Goal: Task Accomplishment & Management: Manage account settings

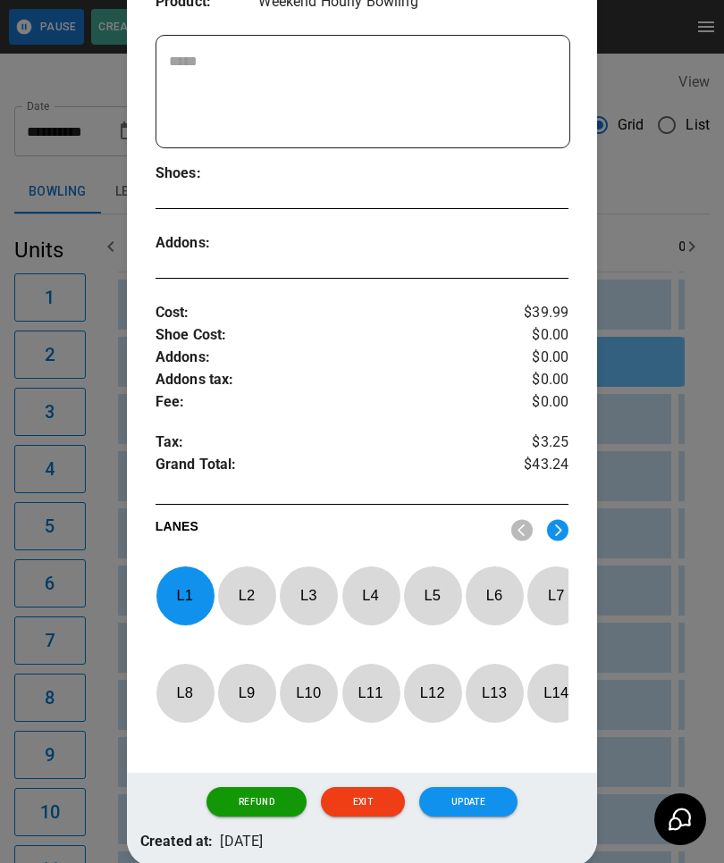
scroll to position [409, 0]
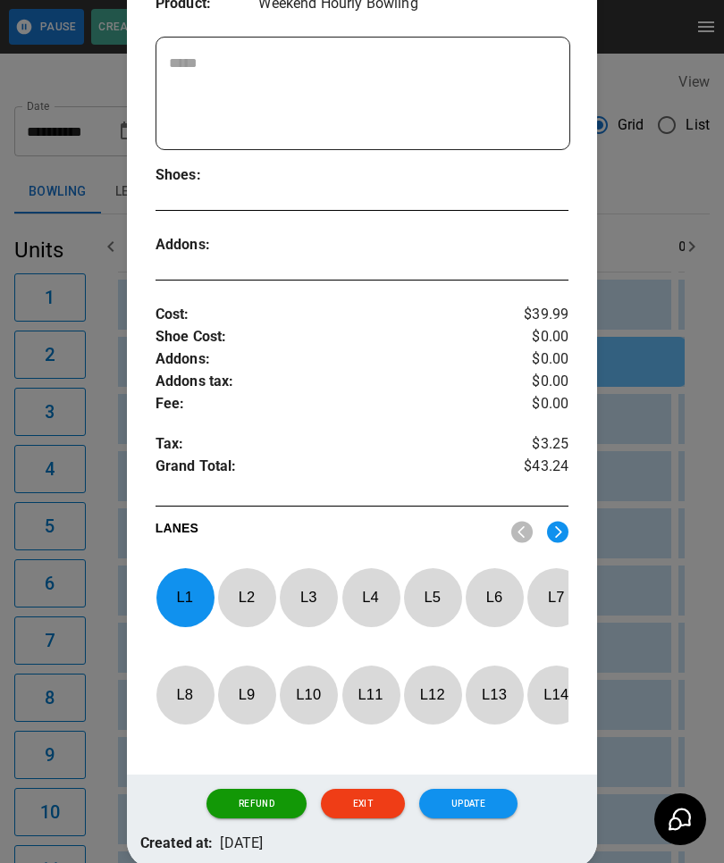
click at [188, 576] on p "L 1" at bounding box center [184, 597] width 59 height 42
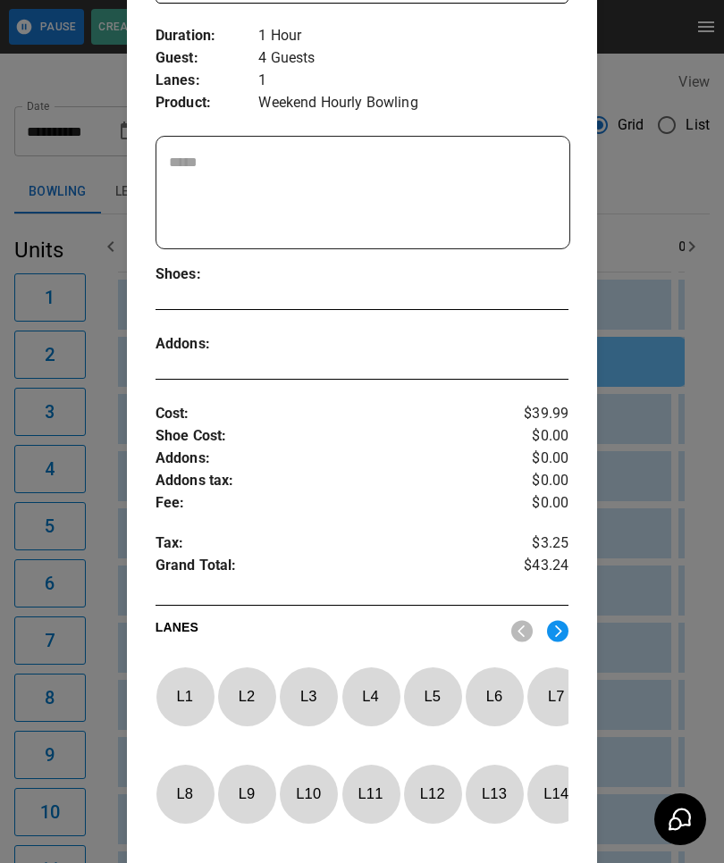
scroll to position [301, 0]
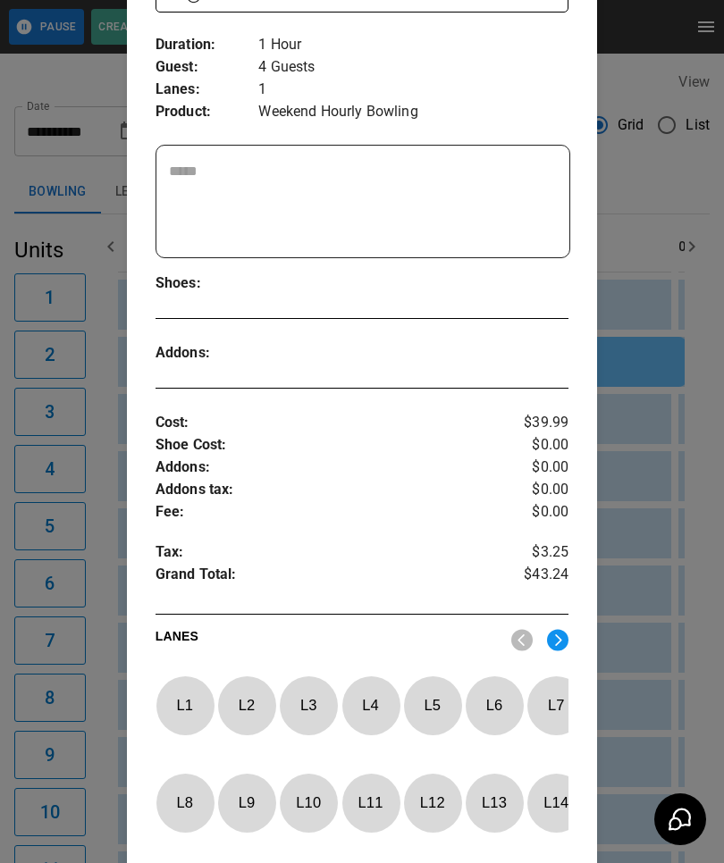
click at [439, 699] on p "L 5" at bounding box center [432, 706] width 59 height 42
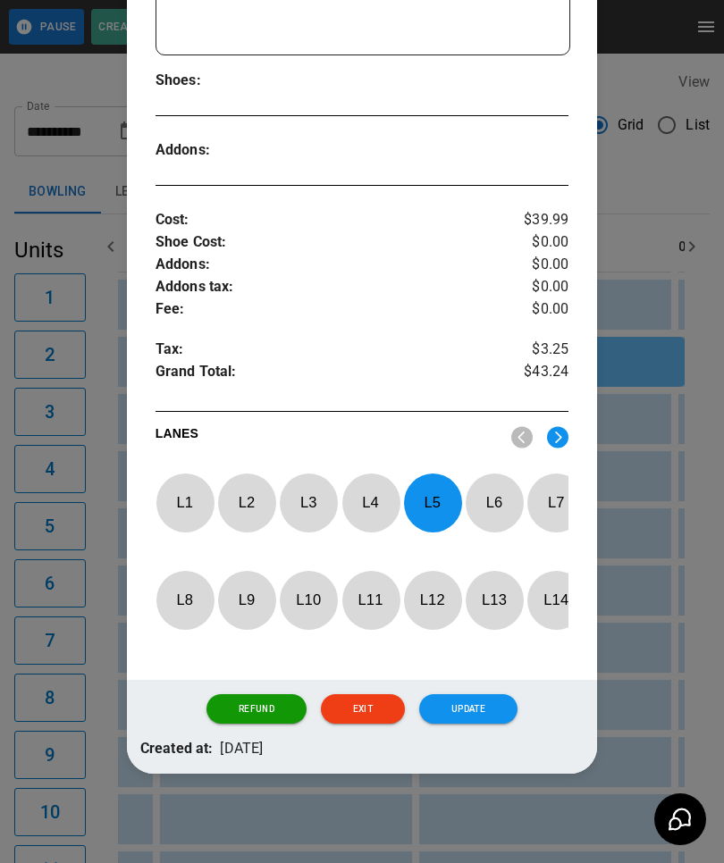
scroll to position [503, 0]
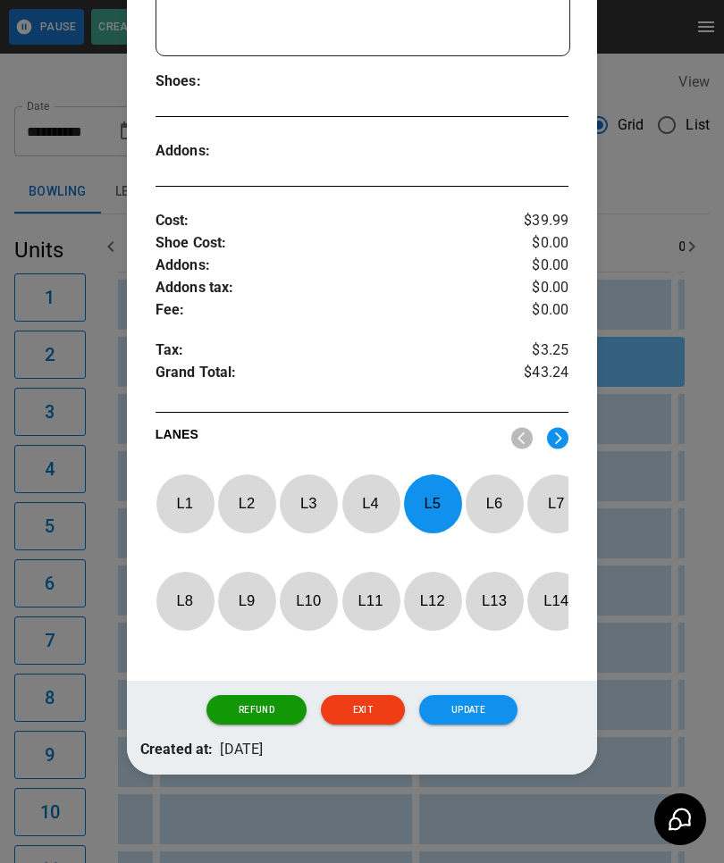
click at [458, 697] on button "Update" at bounding box center [468, 710] width 98 height 30
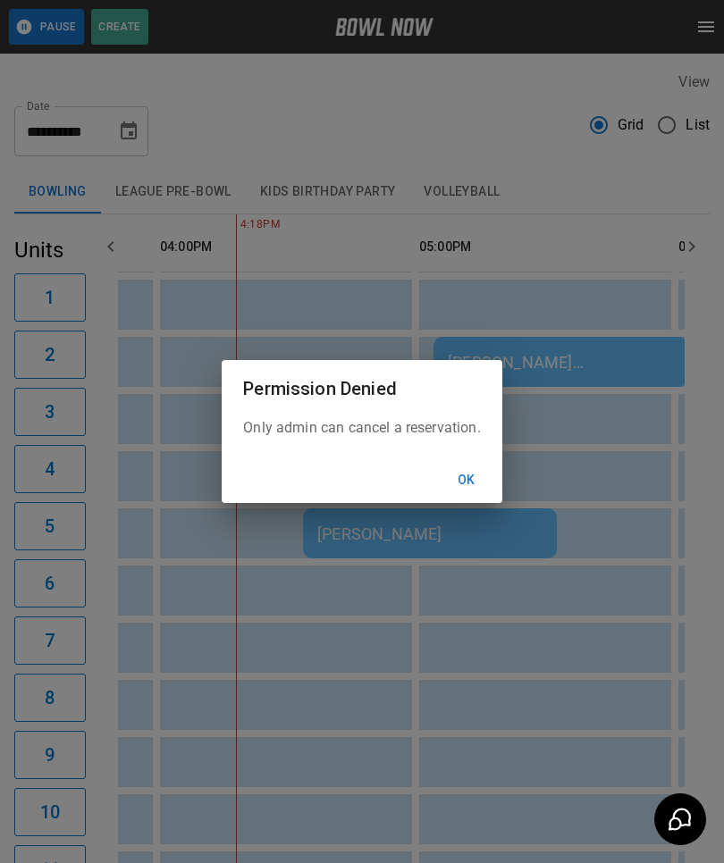
scroll to position [0, 1814]
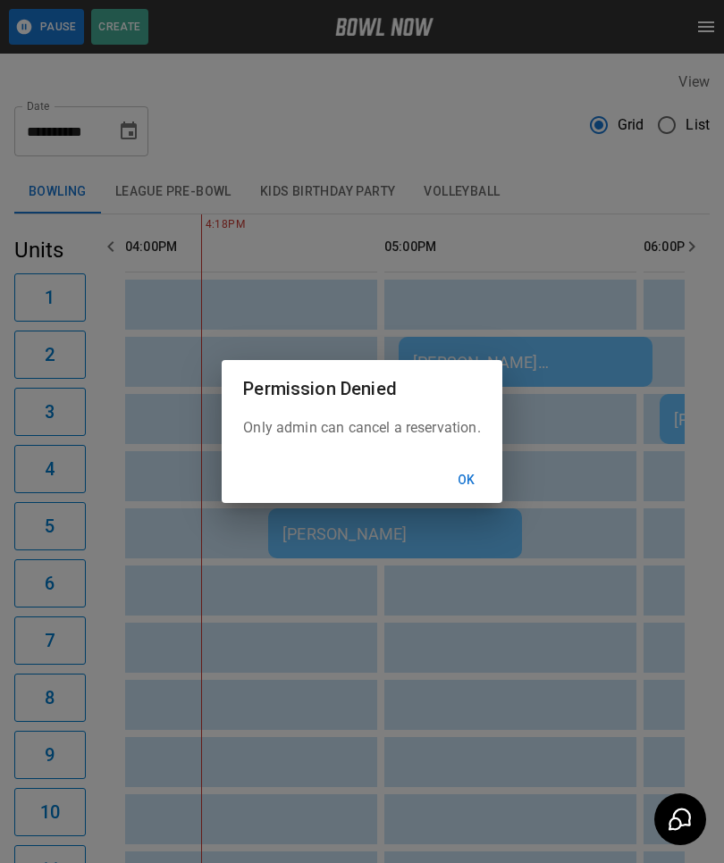
click at [478, 486] on button "Ok" at bounding box center [466, 480] width 57 height 33
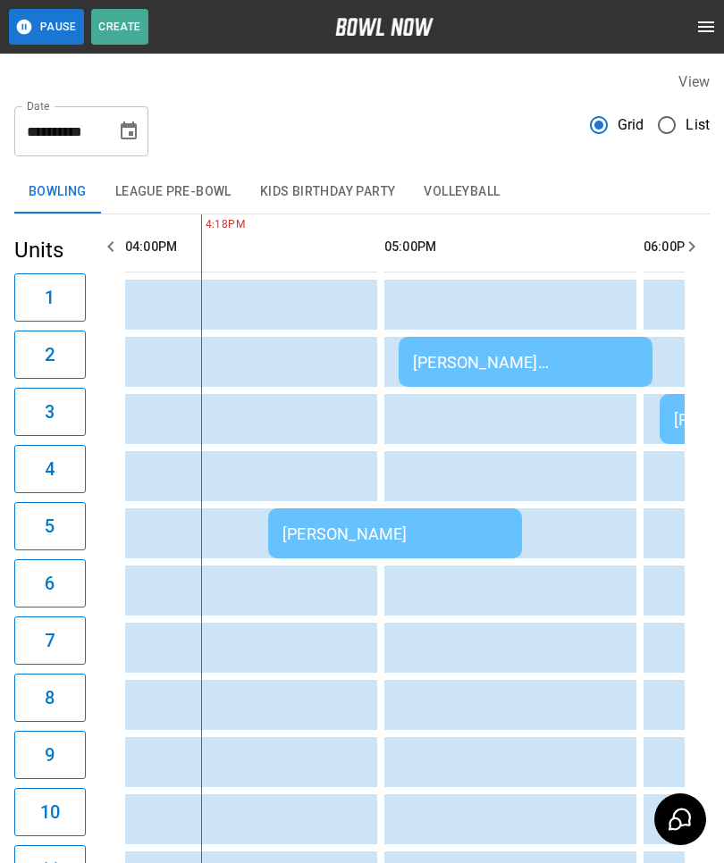
click at [491, 356] on div "[PERSON_NAME] [PERSON_NAME]" at bounding box center [525, 362] width 225 height 19
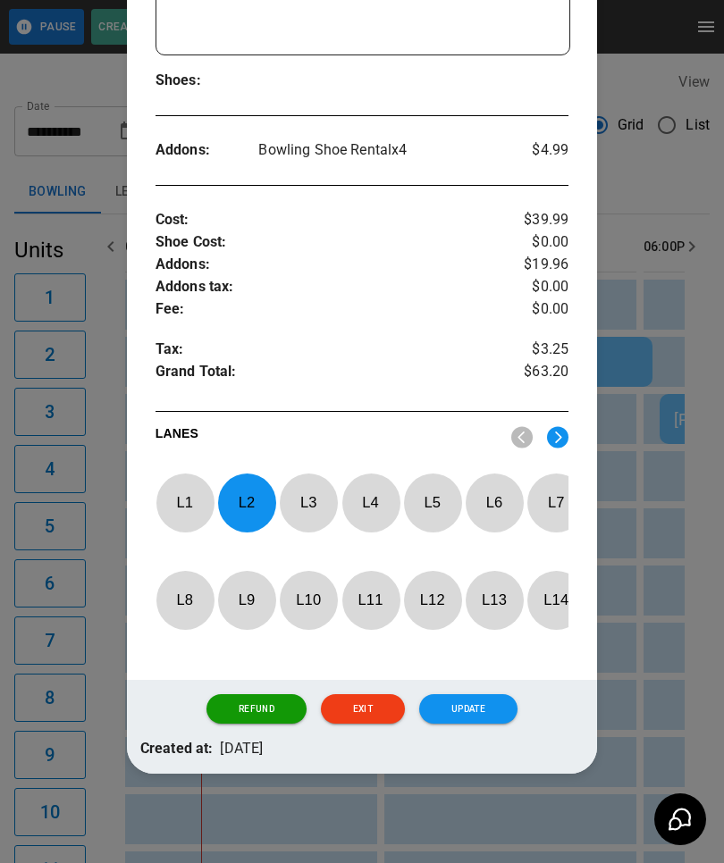
scroll to position [503, 0]
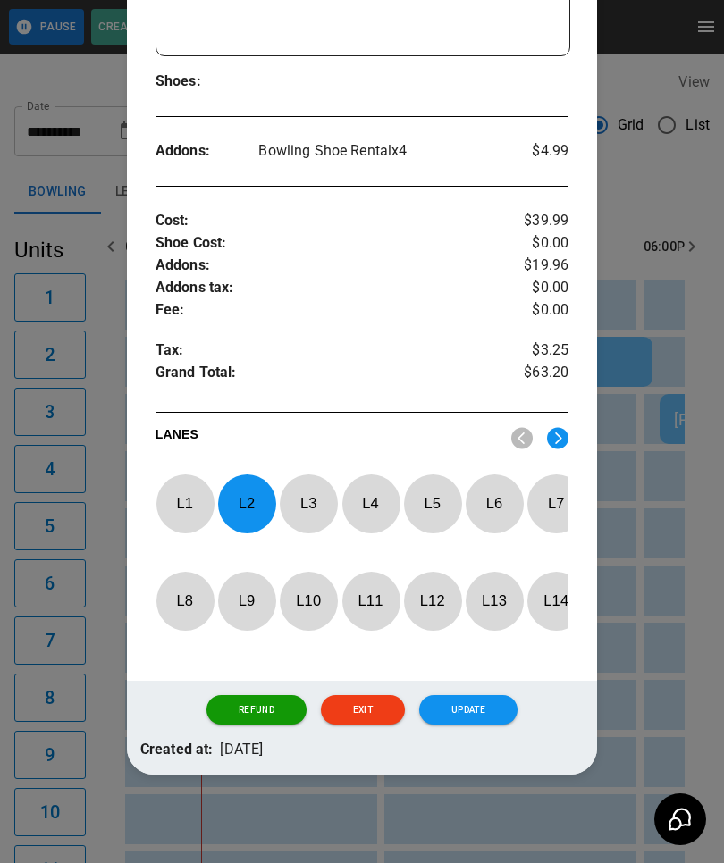
click at [251, 483] on p "L 2" at bounding box center [246, 504] width 59 height 42
click at [369, 488] on p "L 4" at bounding box center [370, 504] width 59 height 42
click at [456, 697] on button "Update" at bounding box center [468, 710] width 98 height 30
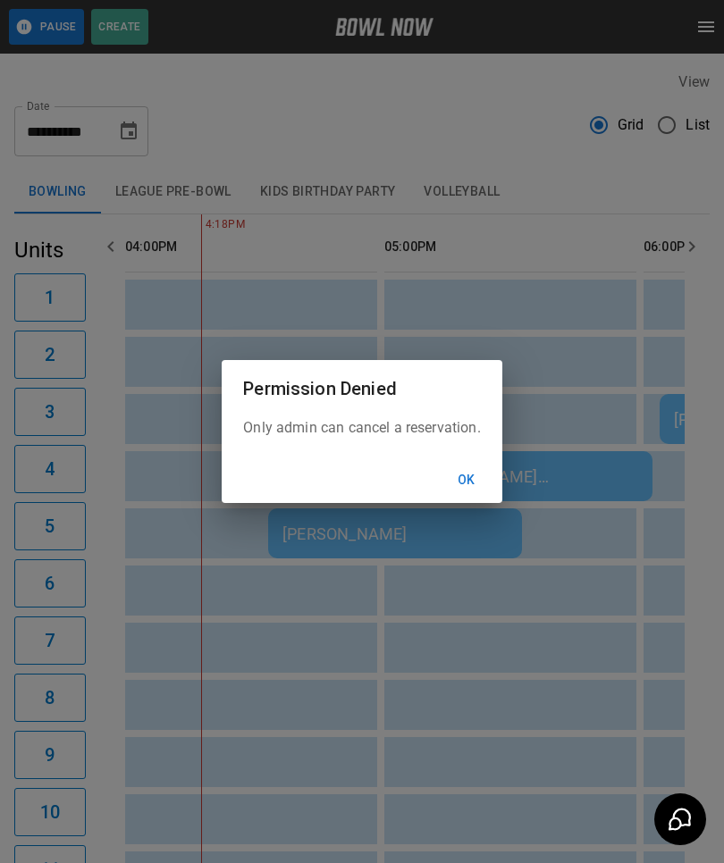
click at [483, 466] on button "Ok" at bounding box center [466, 480] width 57 height 33
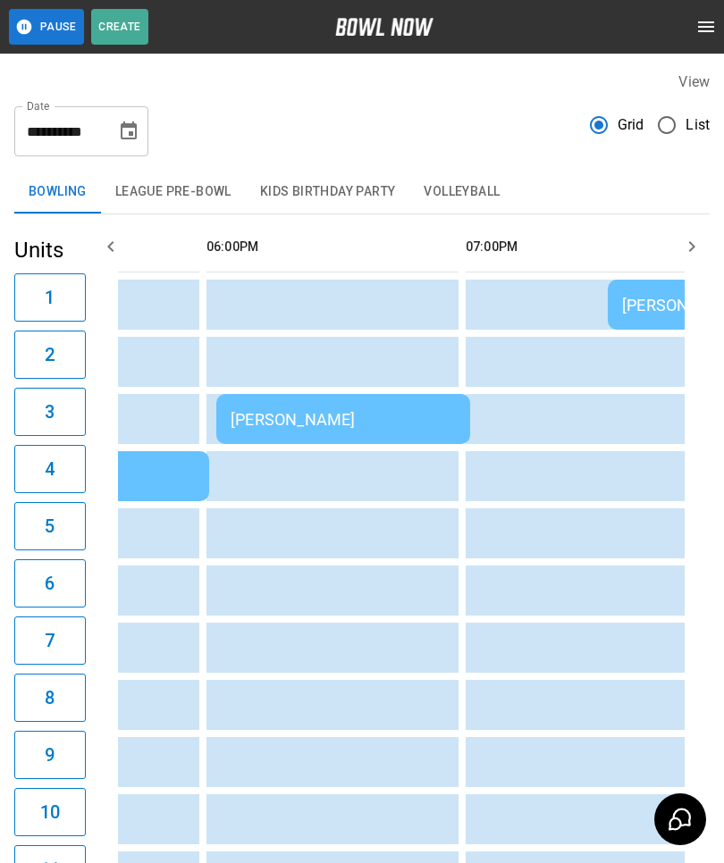
scroll to position [0, 0]
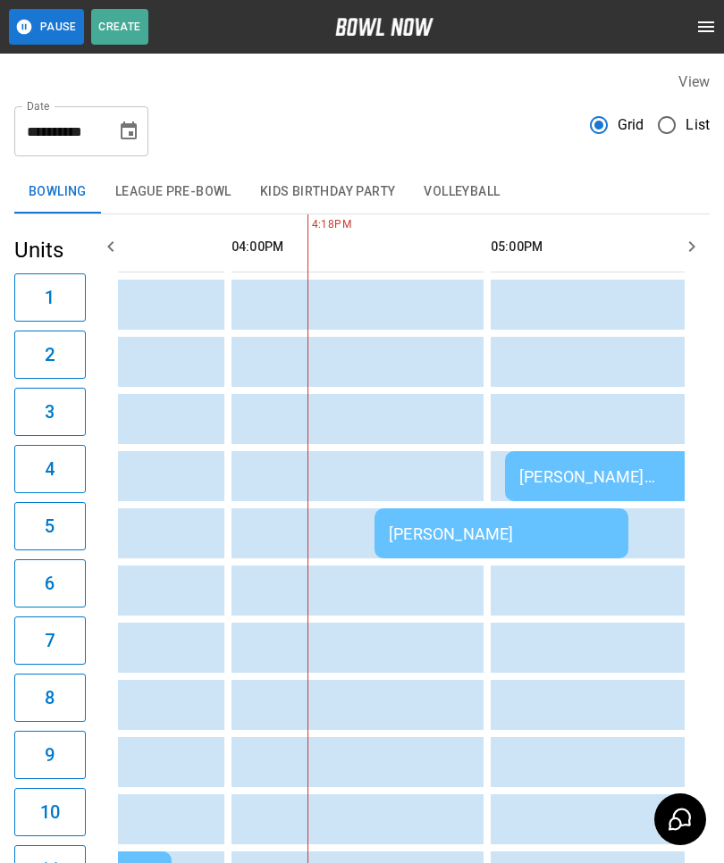
click at [451, 529] on div "[PERSON_NAME]" at bounding box center [501, 534] width 225 height 19
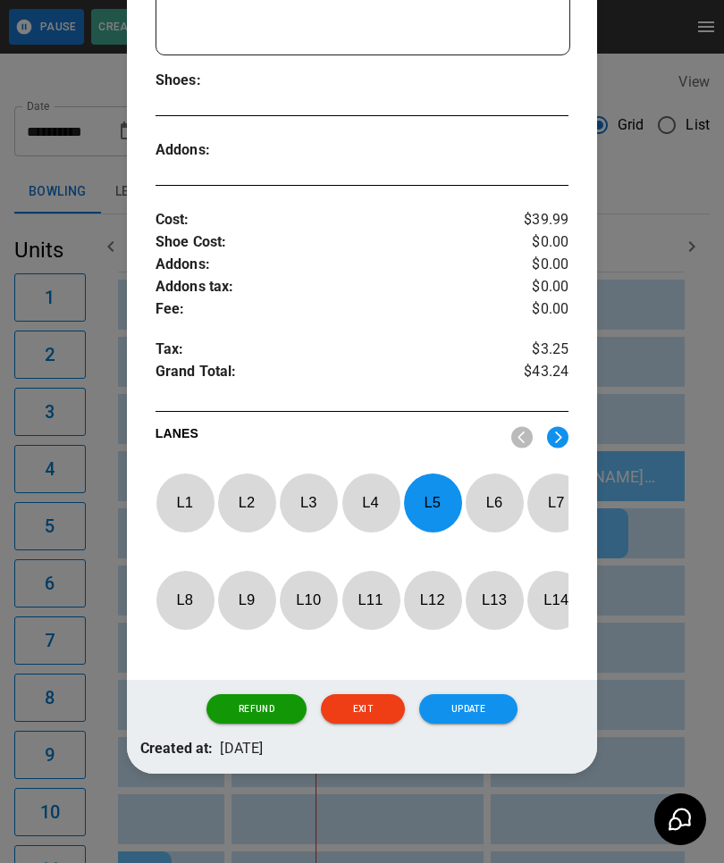
scroll to position [503, 0]
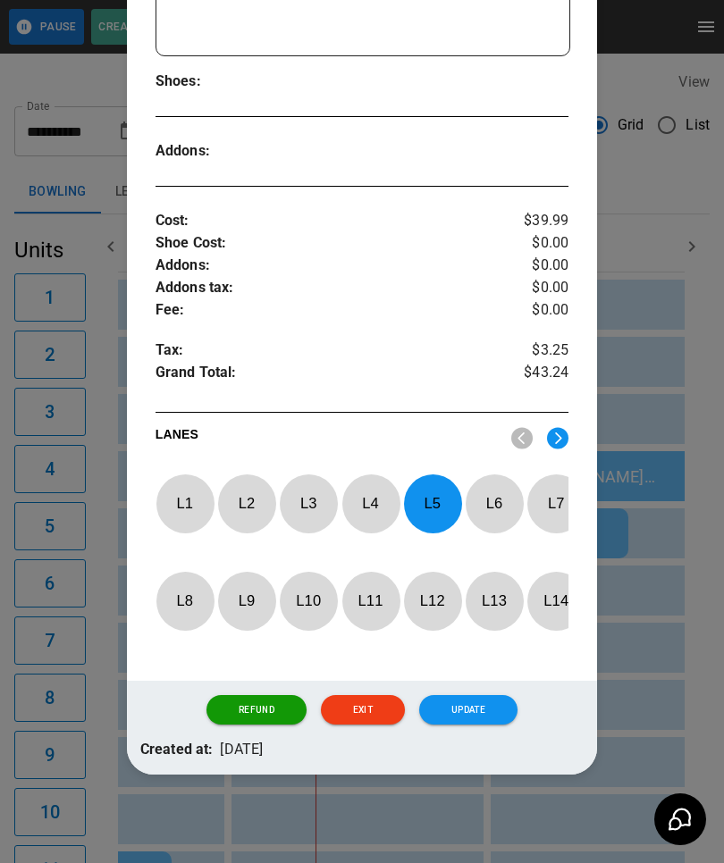
click at [654, 531] on div at bounding box center [362, 431] width 724 height 863
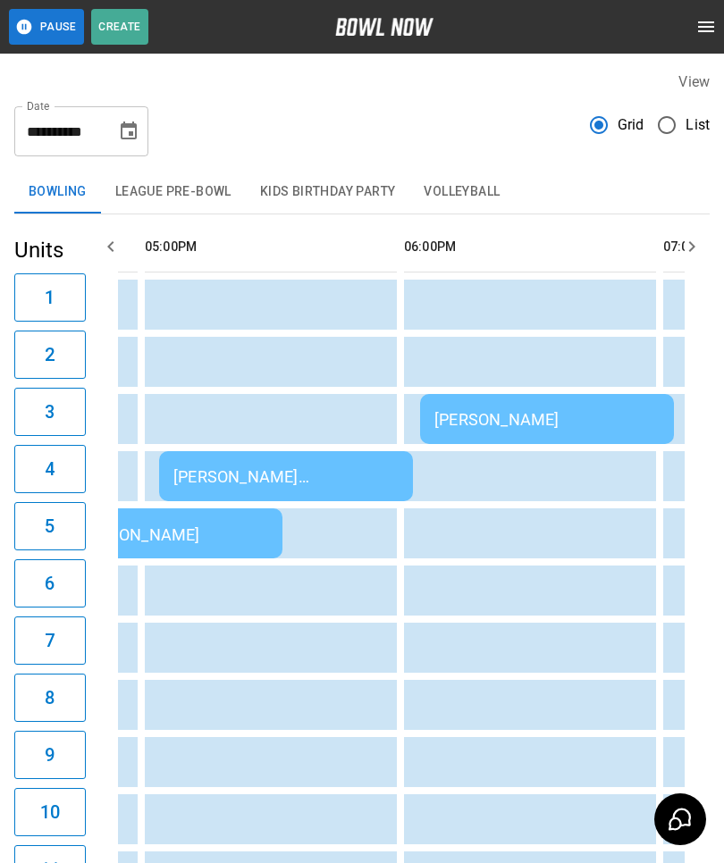
scroll to position [0, 2055]
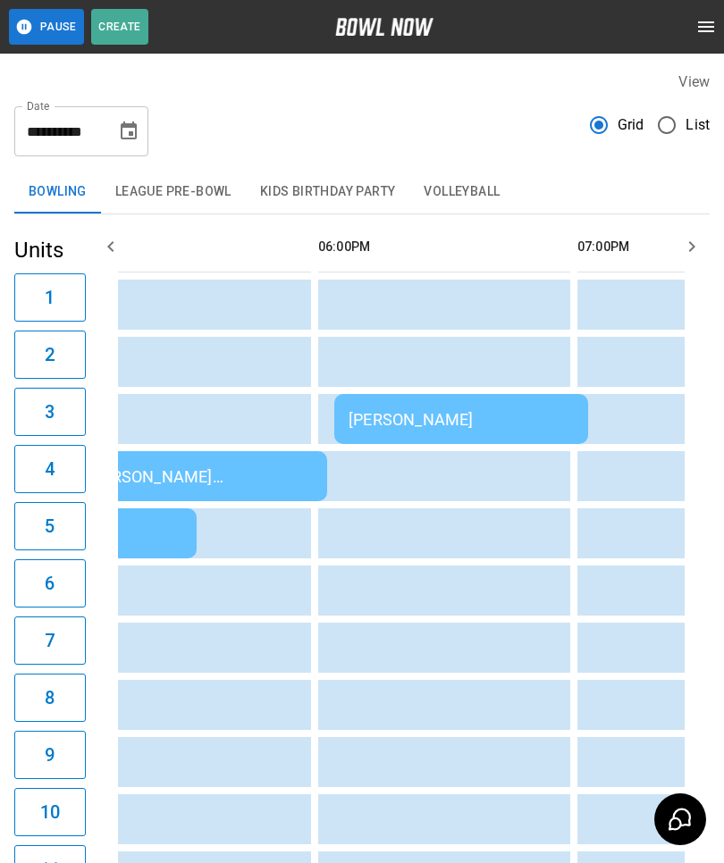
click at [487, 403] on td "[PERSON_NAME]" at bounding box center [461, 419] width 254 height 50
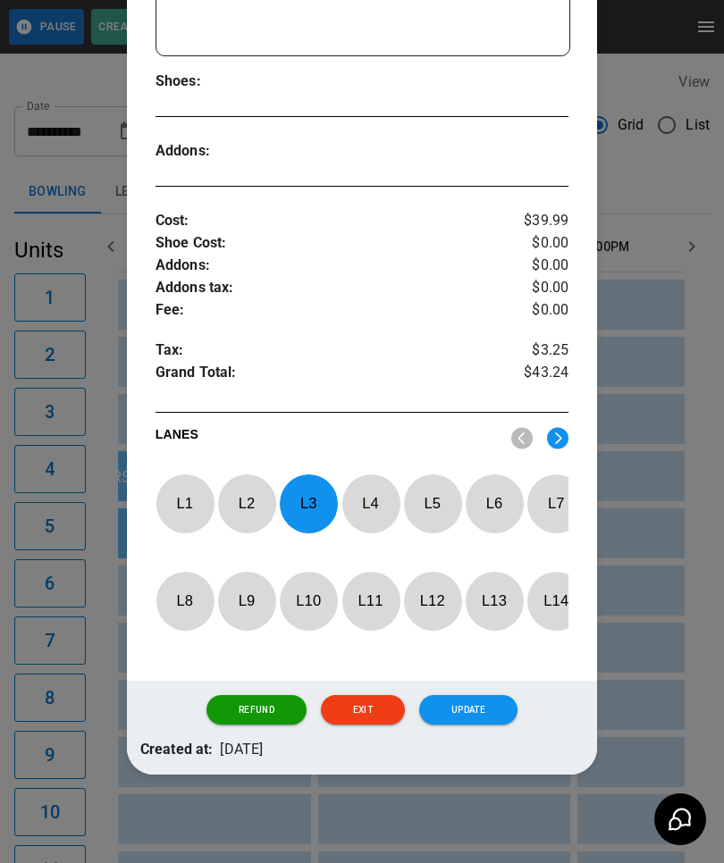
click at [321, 483] on p "L 3" at bounding box center [308, 504] width 59 height 42
click at [189, 483] on p "L 1" at bounding box center [184, 504] width 59 height 42
click at [480, 705] on button "Update" at bounding box center [468, 710] width 98 height 30
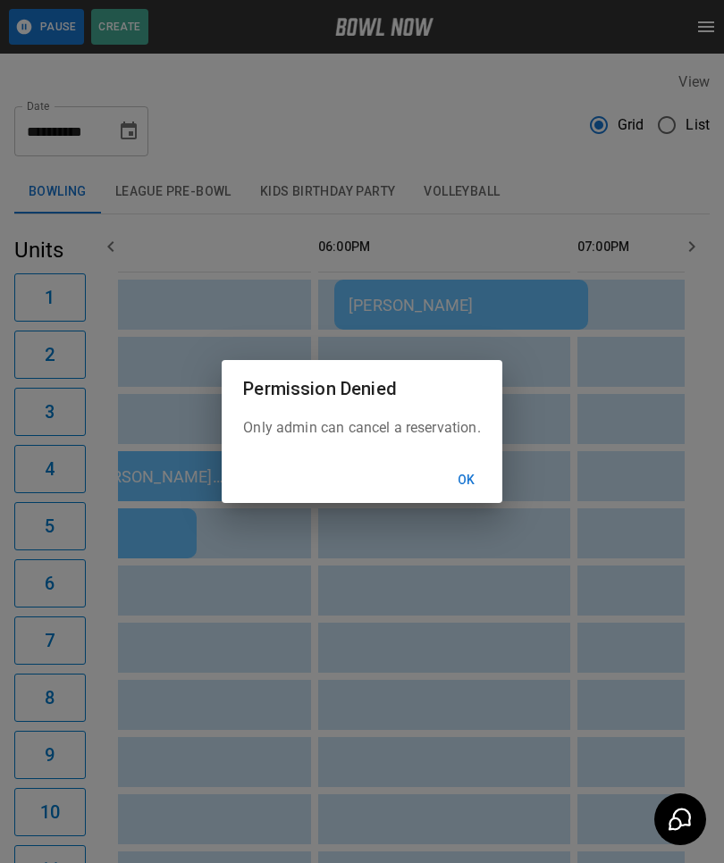
click at [486, 467] on button "Ok" at bounding box center [466, 480] width 57 height 33
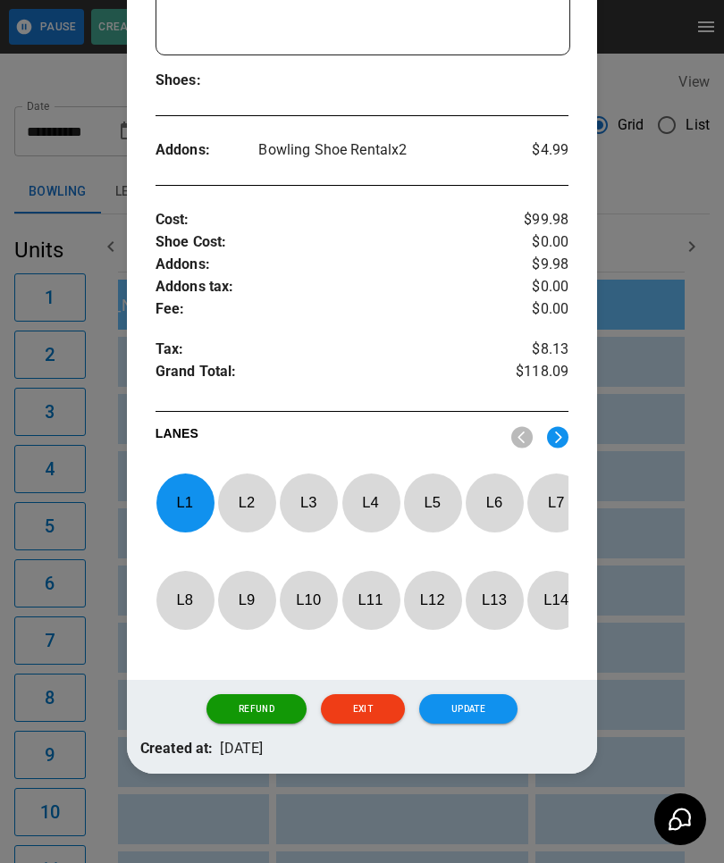
click at [189, 483] on p "L 1" at bounding box center [184, 503] width 59 height 42
click at [261, 483] on p "L 2" at bounding box center [246, 503] width 59 height 42
click at [499, 710] on button "Update" at bounding box center [468, 709] width 98 height 30
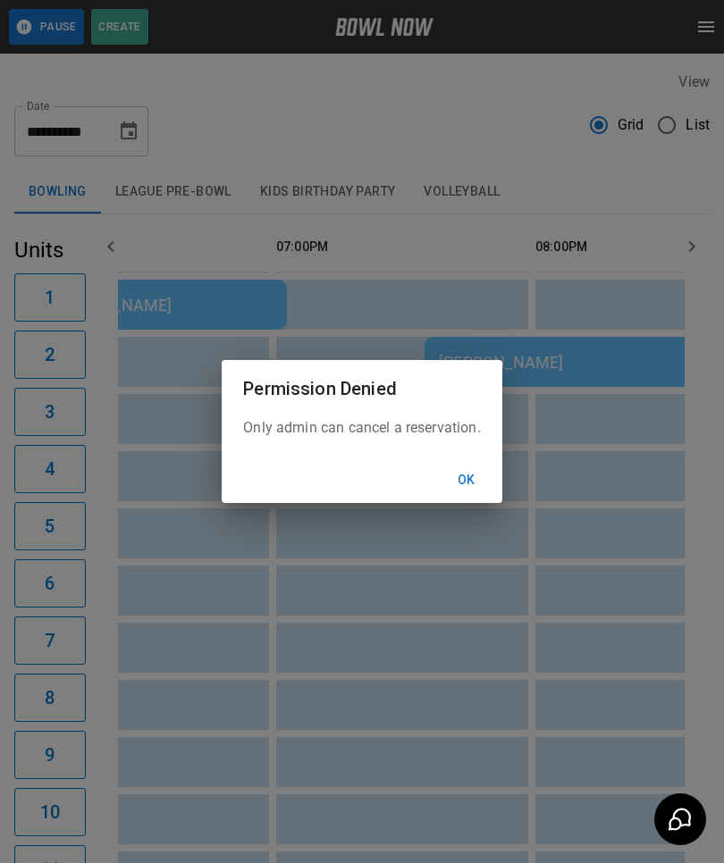
click at [468, 483] on button "Ok" at bounding box center [466, 480] width 57 height 33
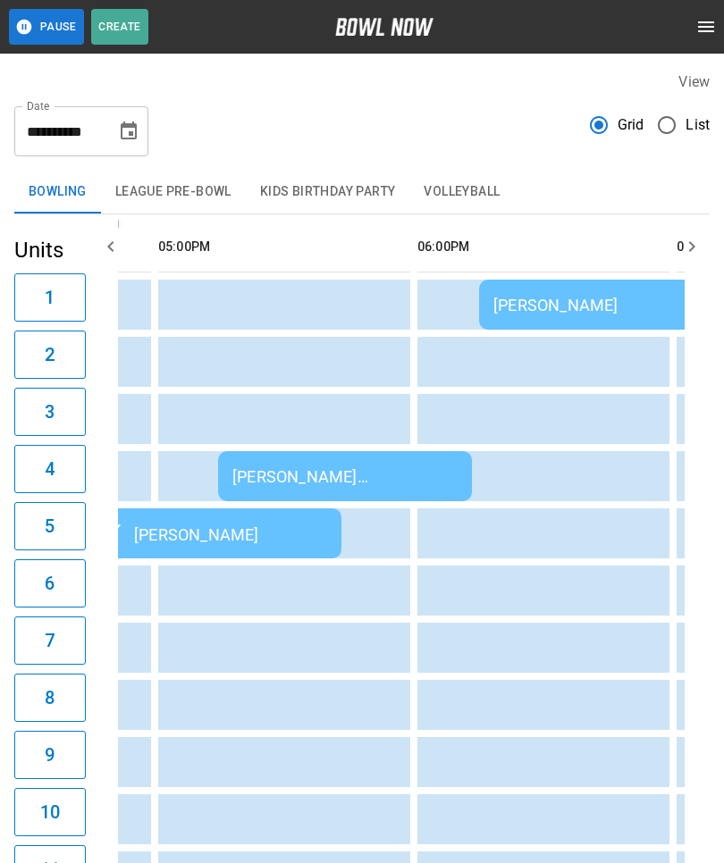
scroll to position [0, 1995]
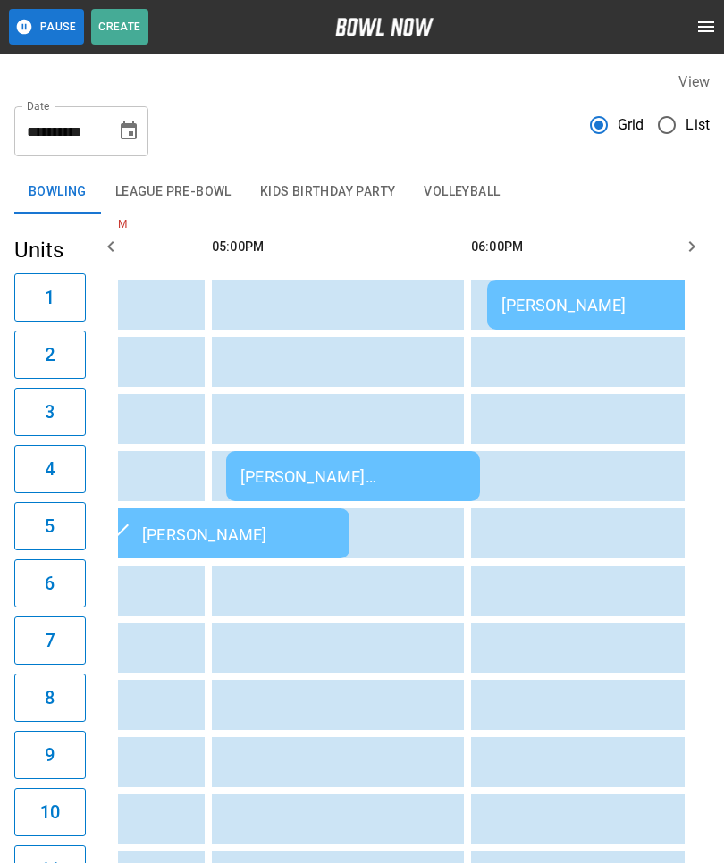
click at [349, 470] on div "[PERSON_NAME] [PERSON_NAME]" at bounding box center [352, 476] width 225 height 19
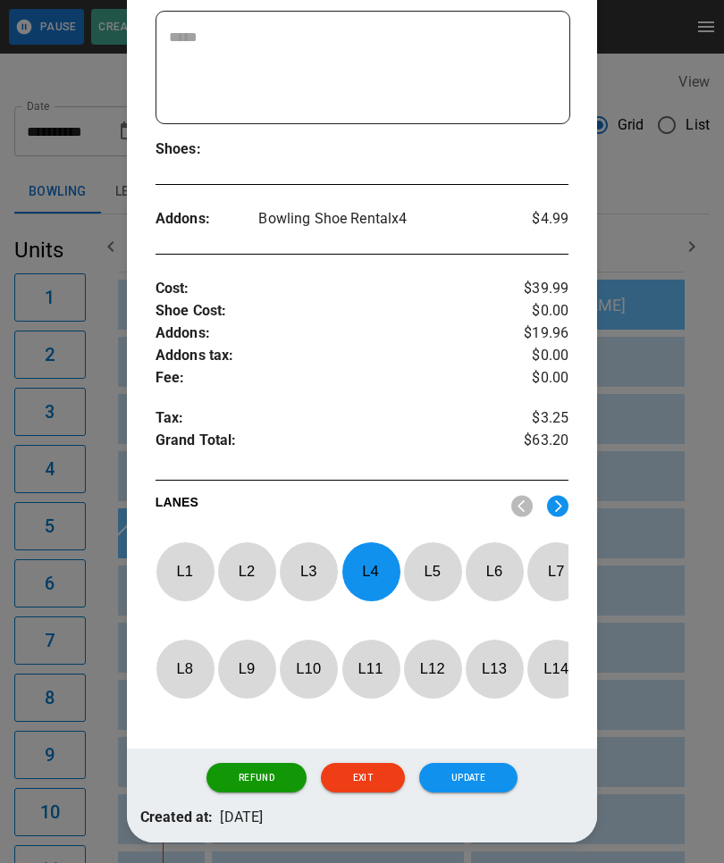
scroll to position [436, 0]
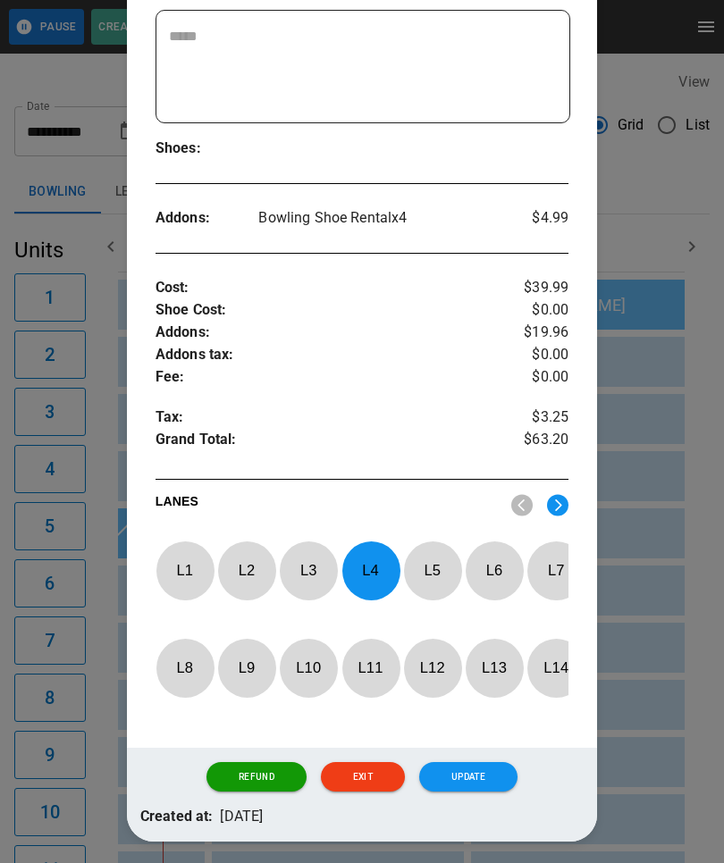
click at [479, 771] on button "Update" at bounding box center [468, 777] width 98 height 30
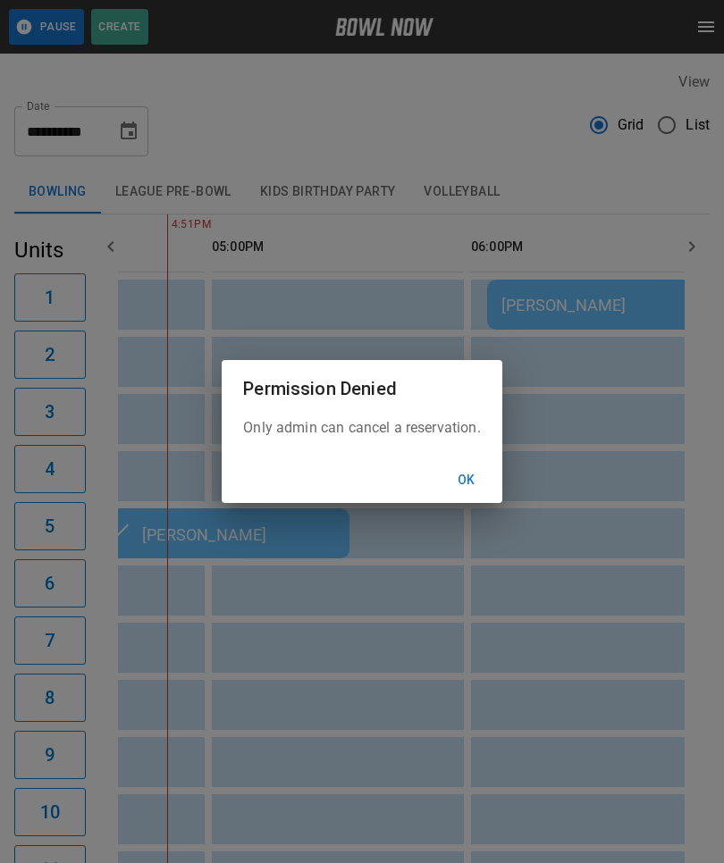
click at [470, 478] on button "Ok" at bounding box center [466, 480] width 57 height 33
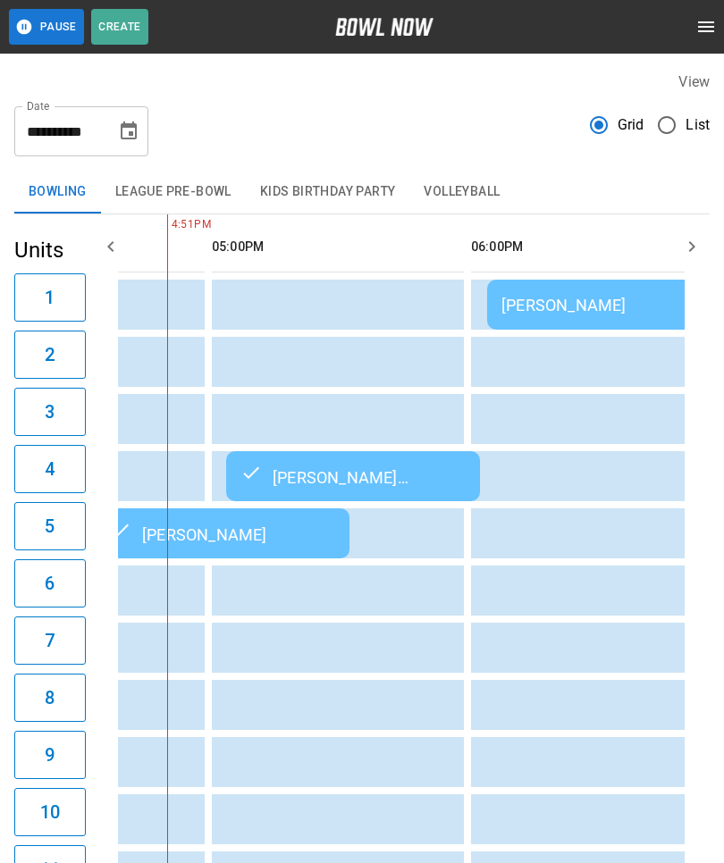
click at [414, 475] on div "[PERSON_NAME] [PERSON_NAME]" at bounding box center [352, 476] width 225 height 21
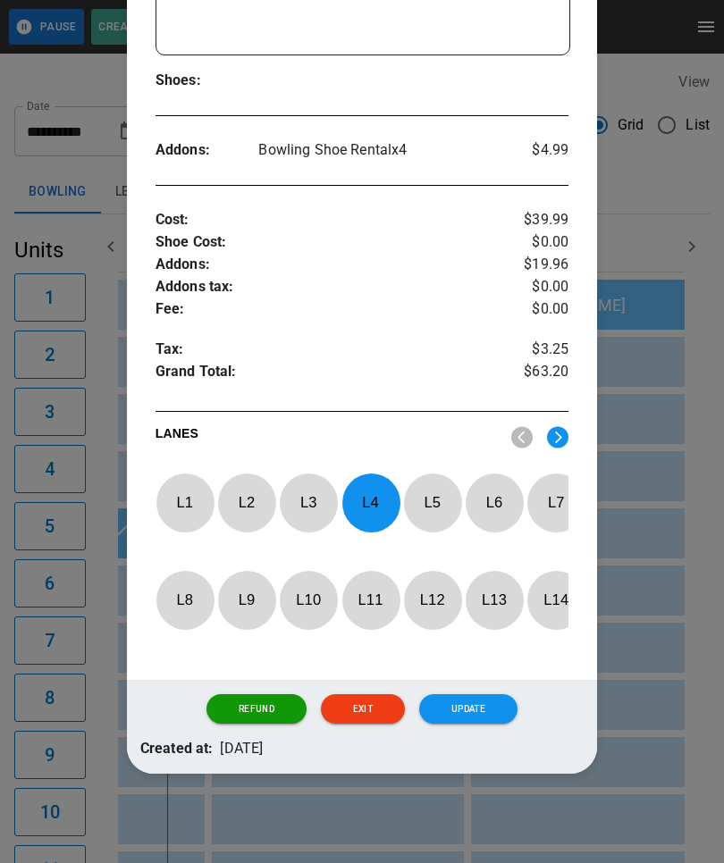
scroll to position [503, 0]
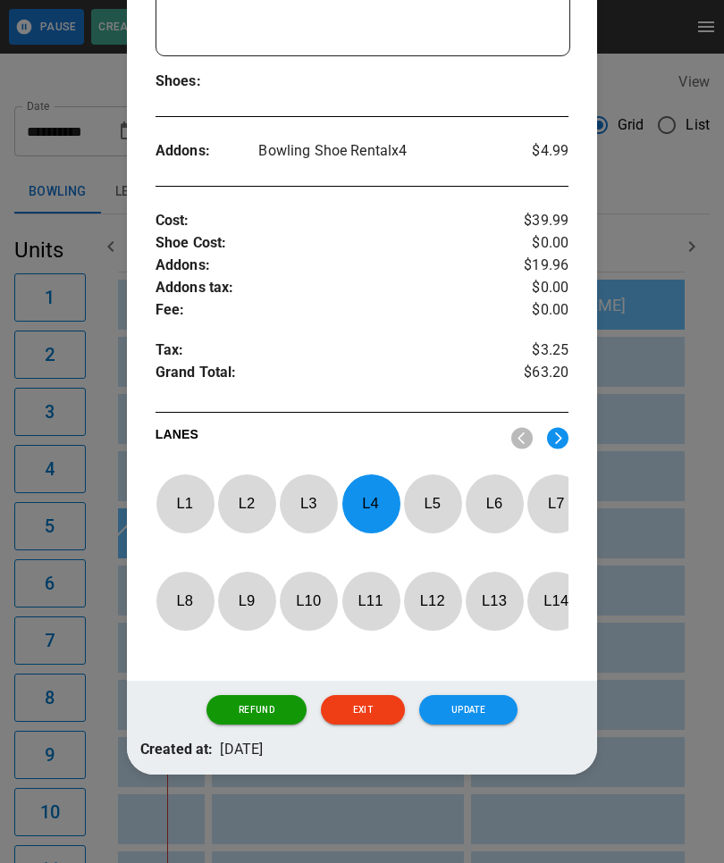
click at [365, 483] on p "L 4" at bounding box center [370, 504] width 59 height 42
click at [562, 427] on img at bounding box center [557, 438] width 21 height 22
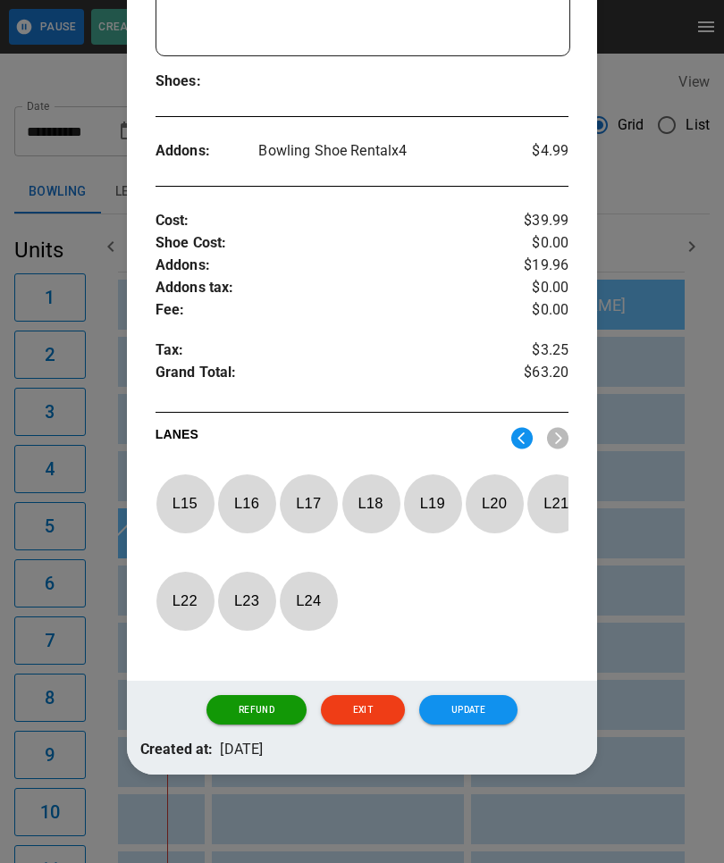
click at [520, 427] on img at bounding box center [521, 438] width 21 height 22
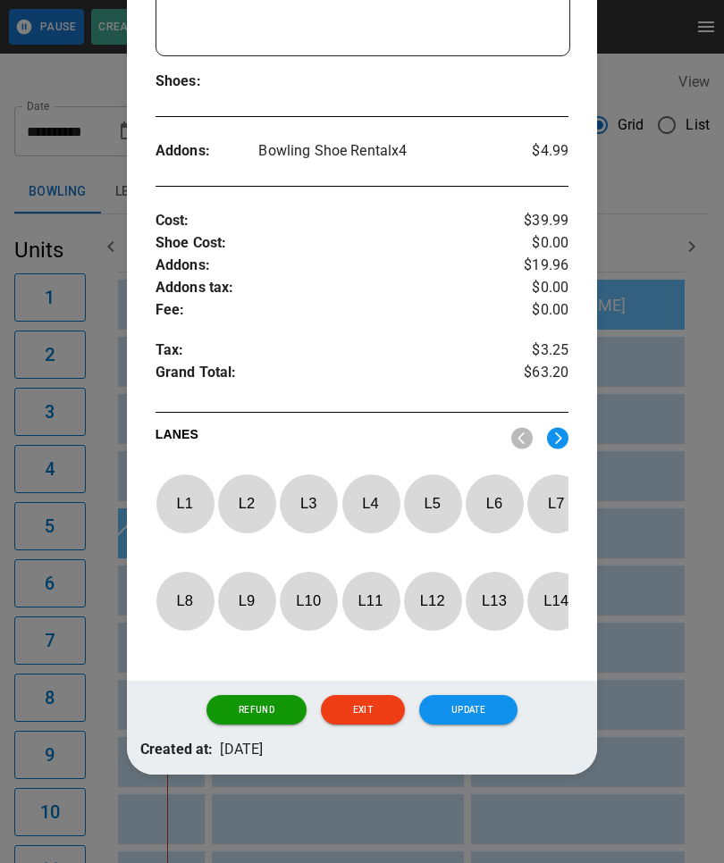
click at [549, 589] on p "L 14" at bounding box center [555, 601] width 59 height 42
click at [461, 710] on button "Update" at bounding box center [468, 710] width 98 height 30
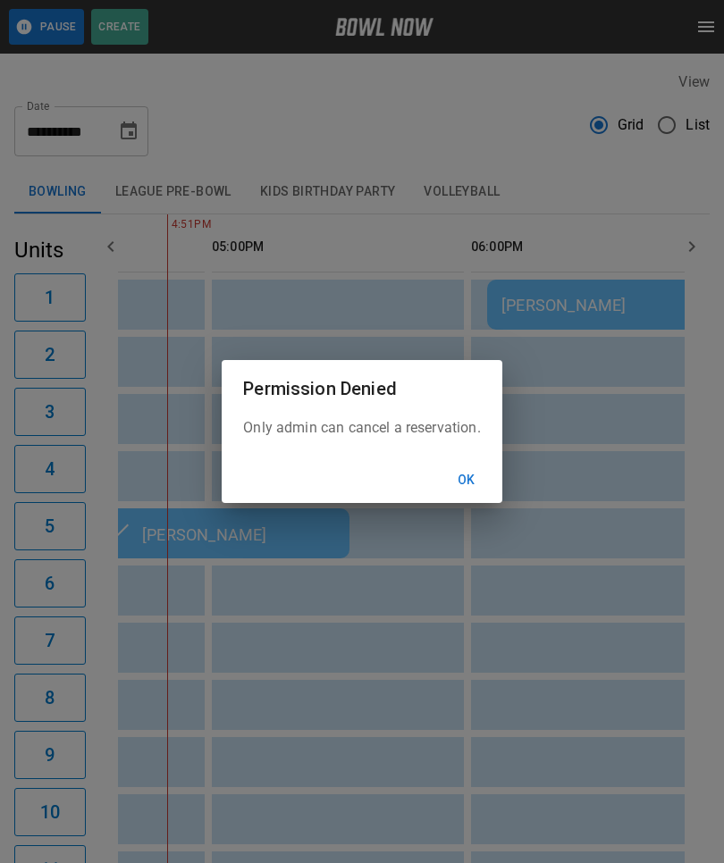
click at [477, 477] on button "Ok" at bounding box center [466, 480] width 57 height 33
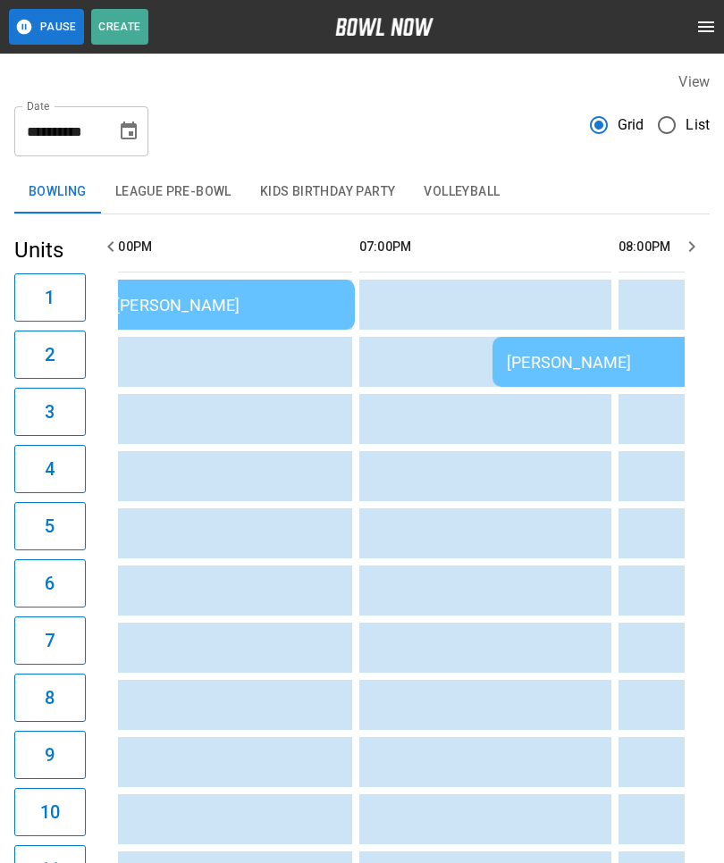
scroll to position [0, 2455]
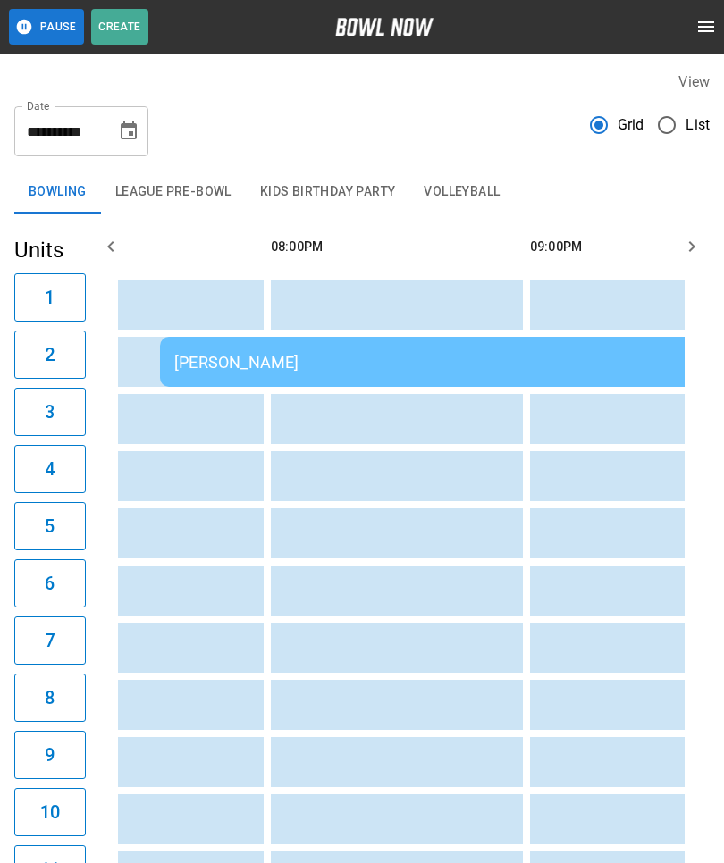
click at [416, 351] on td "[PERSON_NAME]" at bounding box center [482, 362] width 645 height 50
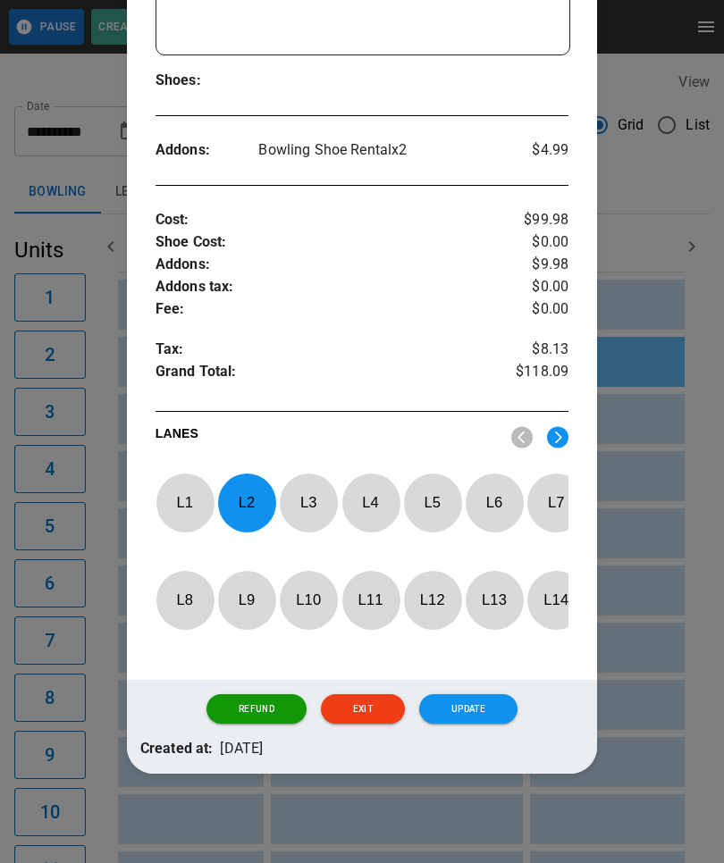
click at [235, 482] on p "L 2" at bounding box center [246, 503] width 59 height 42
click at [299, 482] on p "L 3" at bounding box center [308, 503] width 59 height 42
click at [471, 715] on button "Update" at bounding box center [468, 709] width 98 height 30
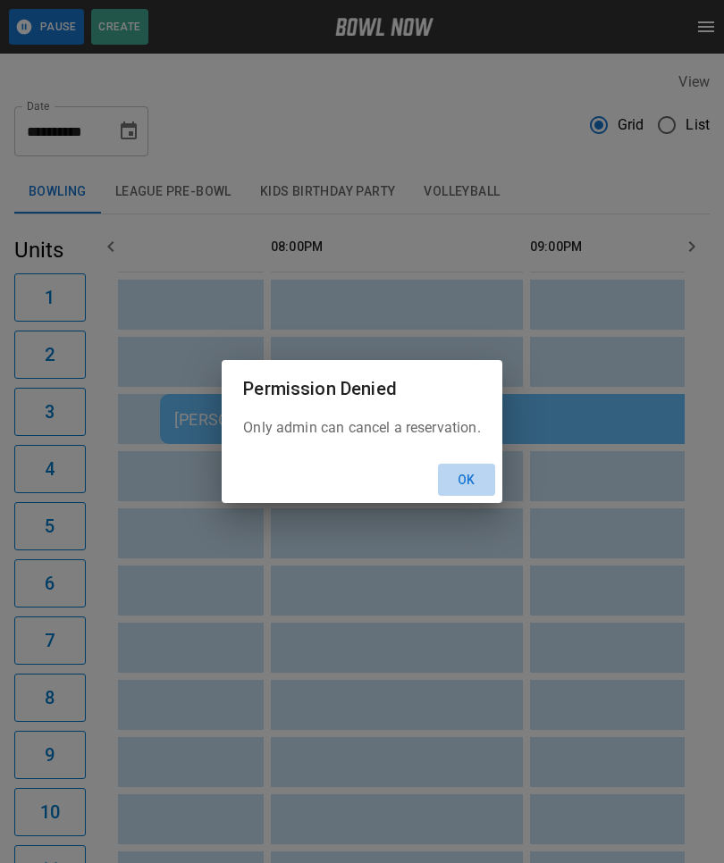
click at [479, 478] on button "Ok" at bounding box center [466, 480] width 57 height 33
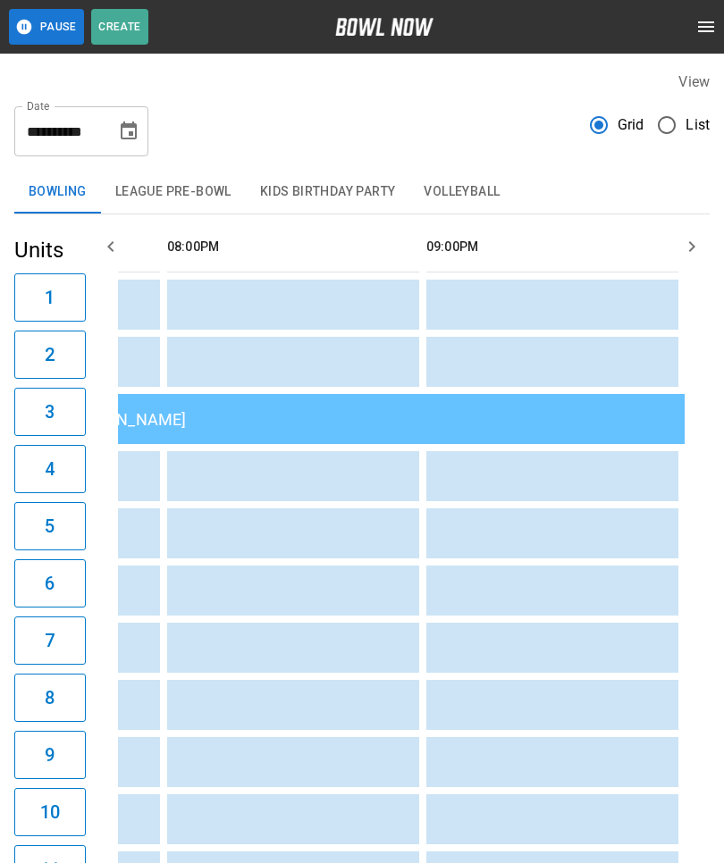
scroll to position [0, 2901]
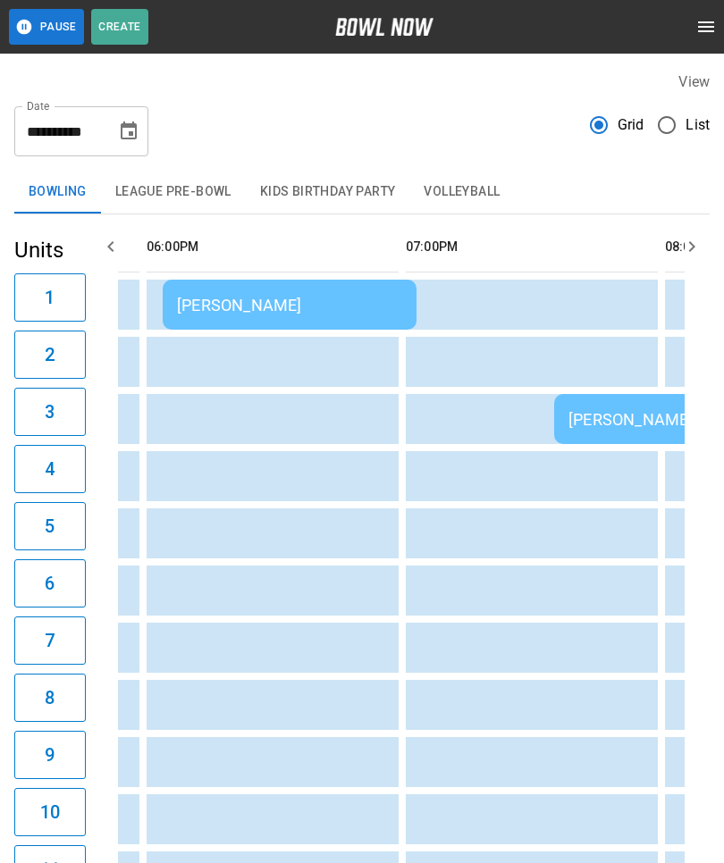
click at [297, 648] on td "sticky table" at bounding box center [322, 648] width 58 height 50
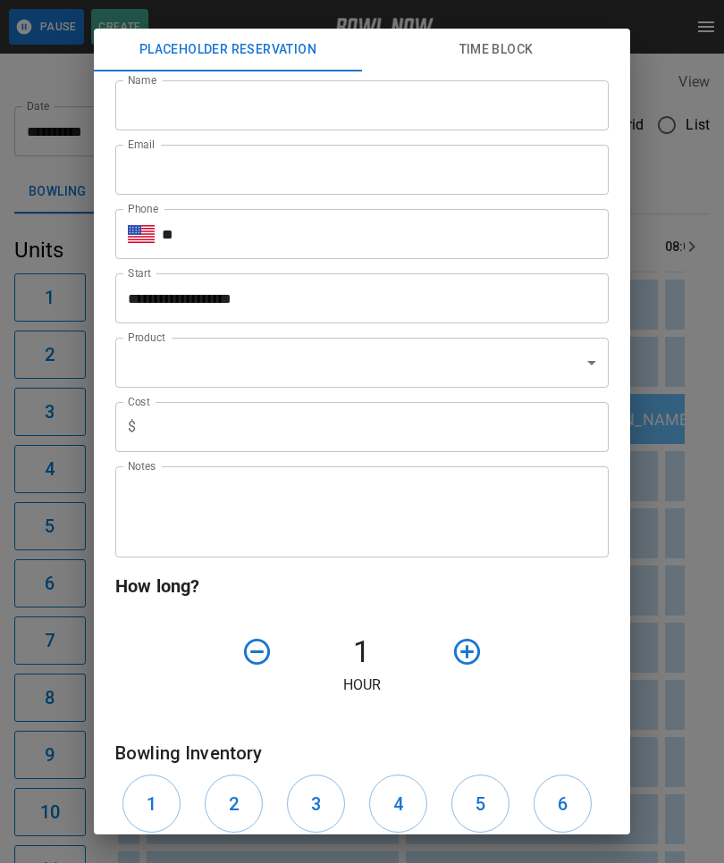
click at [686, 622] on div "**********" at bounding box center [362, 431] width 724 height 863
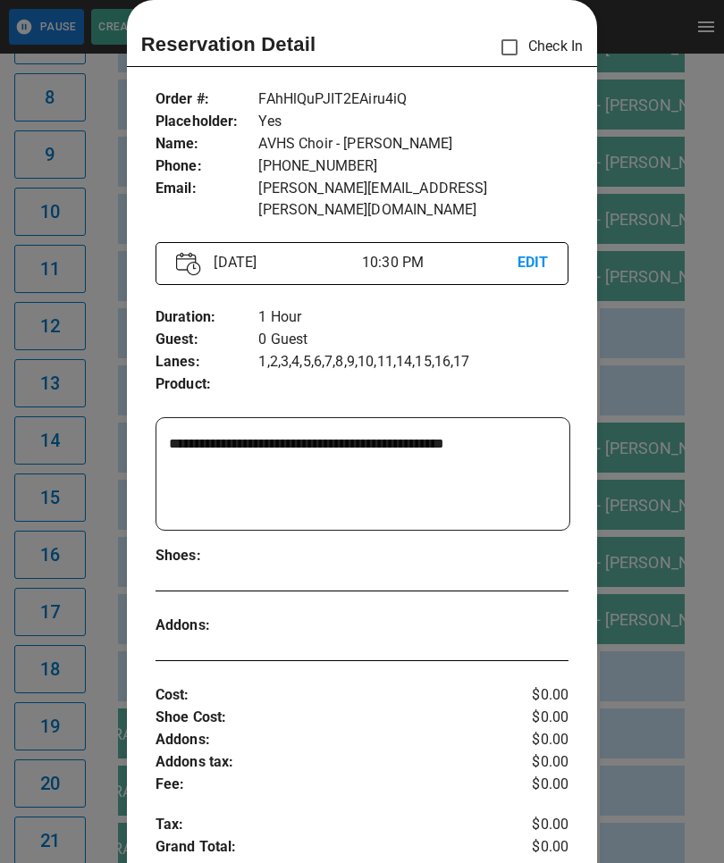
click at [587, 263] on div "**********" at bounding box center [362, 614] width 471 height 1081
click at [677, 610] on div at bounding box center [362, 431] width 724 height 863
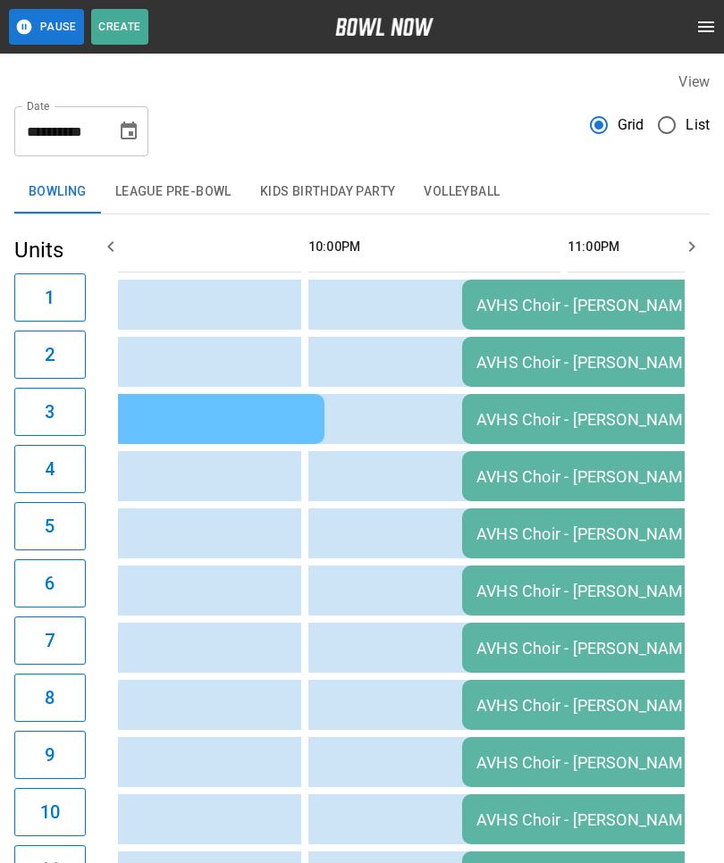
scroll to position [0, 3146]
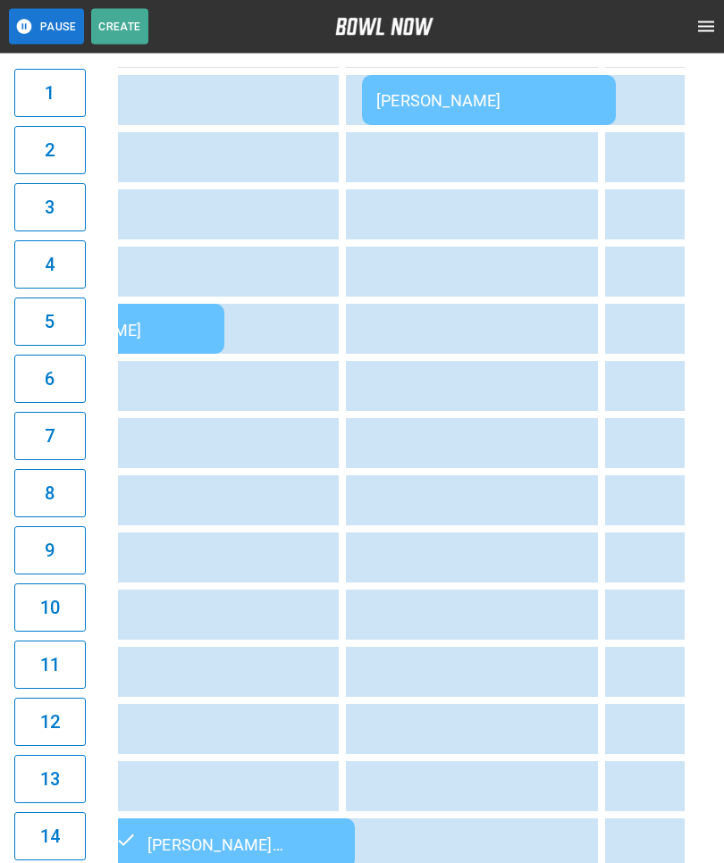
click at [513, 256] on td "sticky table" at bounding box center [521, 273] width 58 height 50
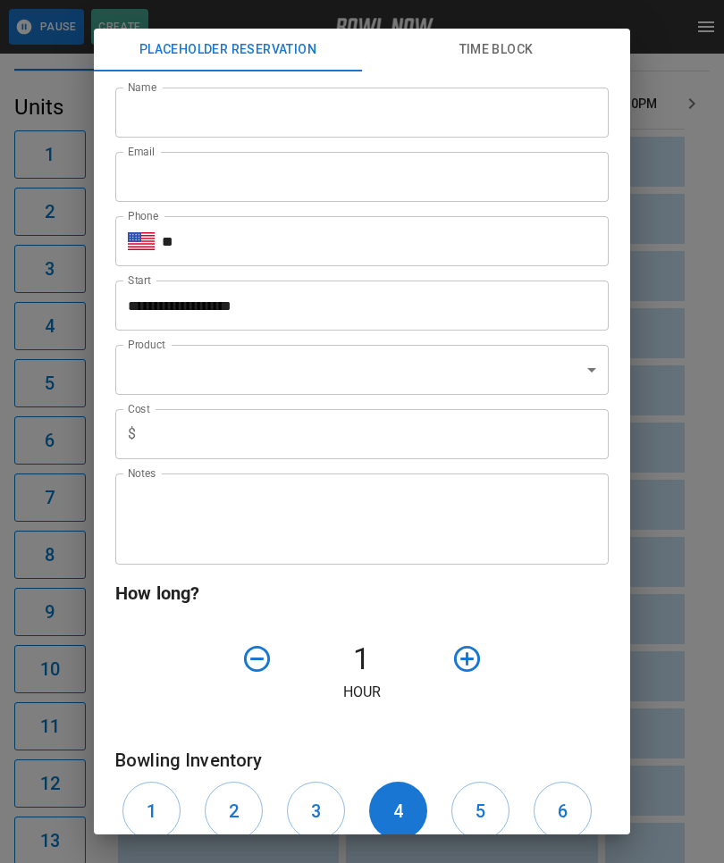
scroll to position [0, 0]
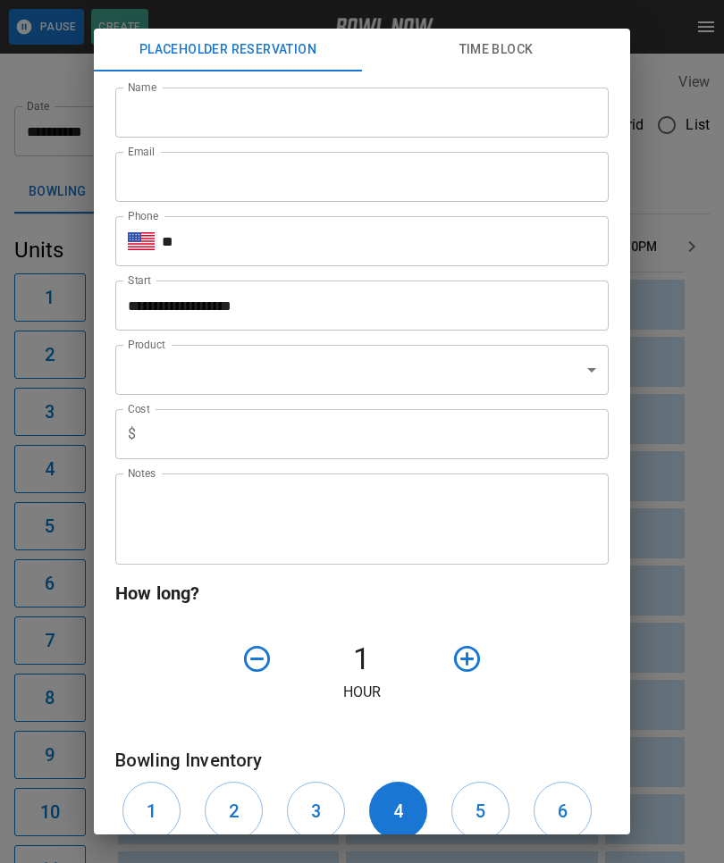
click at [502, 456] on input "text" at bounding box center [376, 434] width 466 height 50
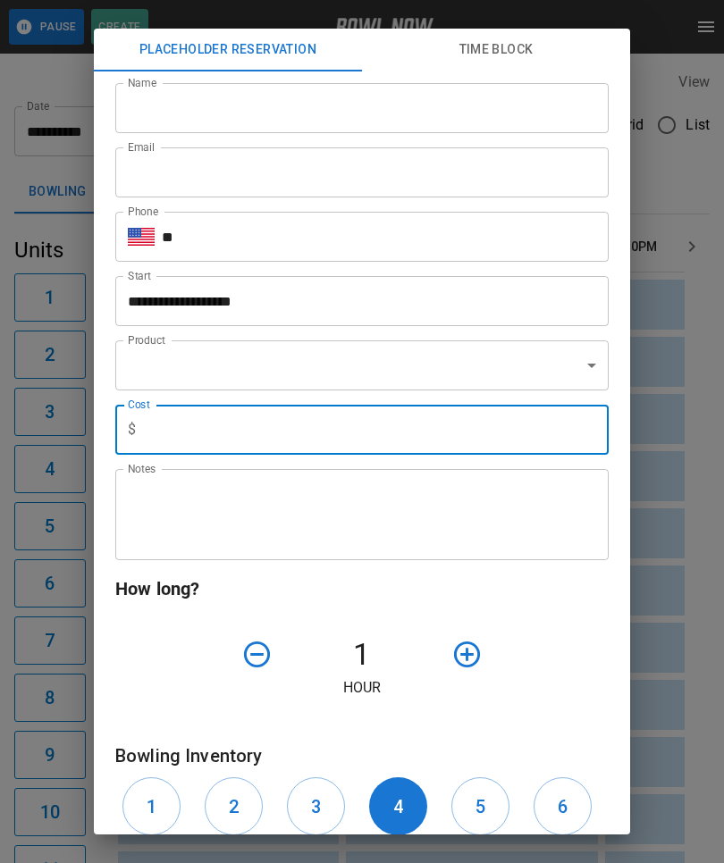
click at [651, 597] on div "**********" at bounding box center [362, 431] width 724 height 863
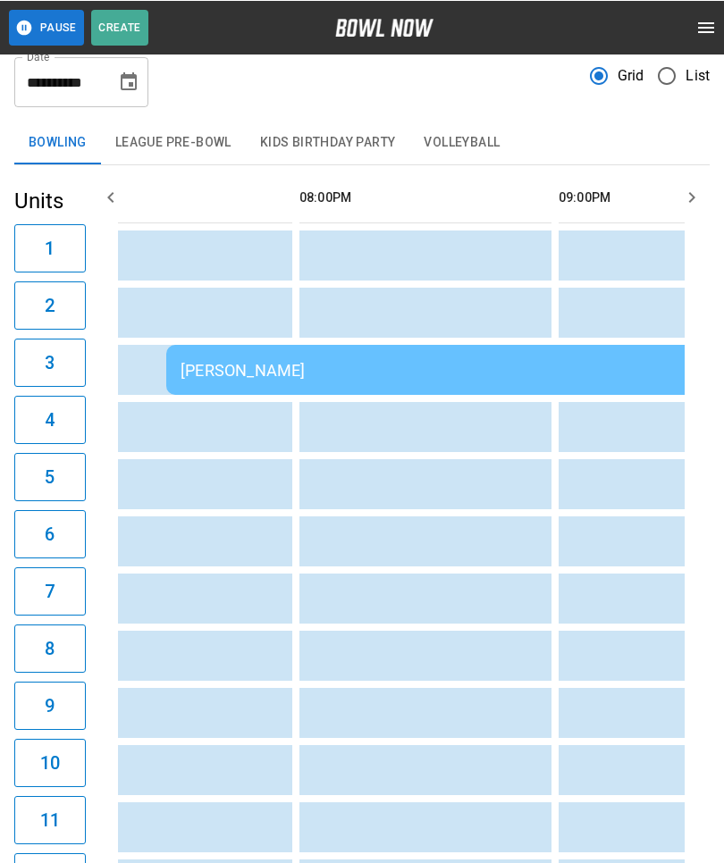
scroll to position [0, 2817]
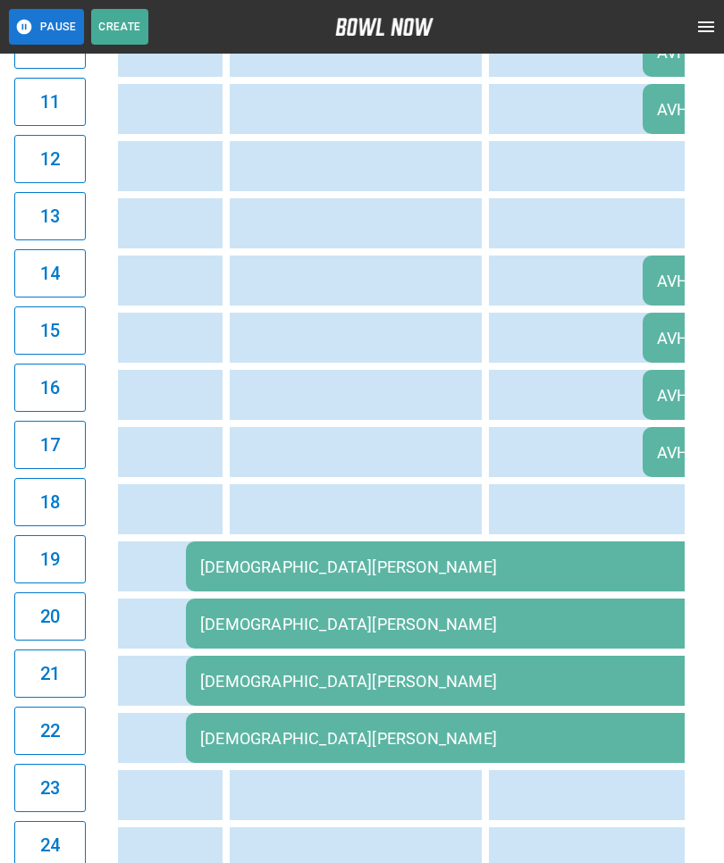
click at [321, 572] on div "[DEMOGRAPHIC_DATA][PERSON_NAME]" at bounding box center [443, 567] width 486 height 19
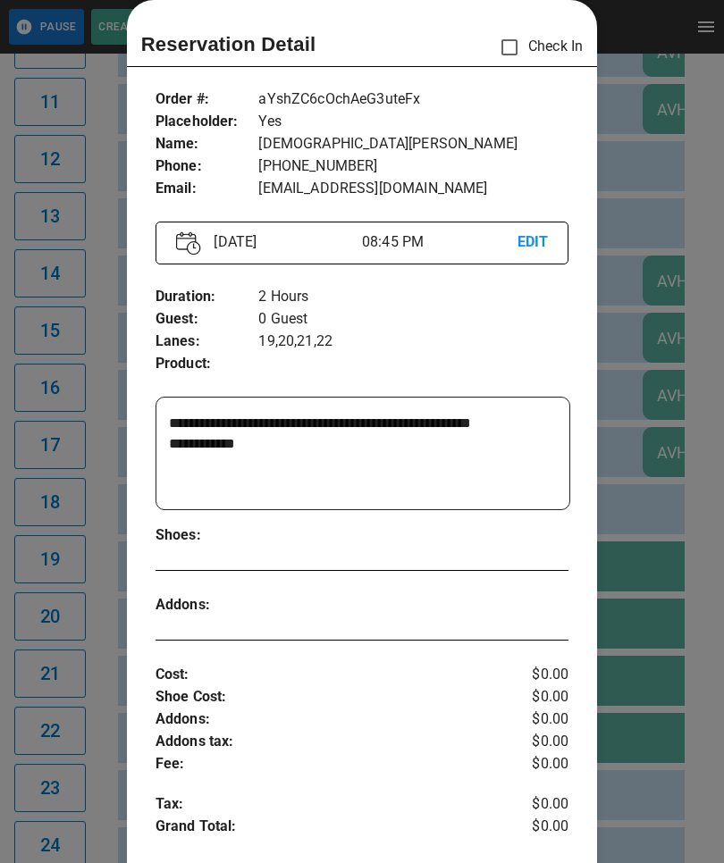
click at [658, 198] on div at bounding box center [362, 431] width 724 height 863
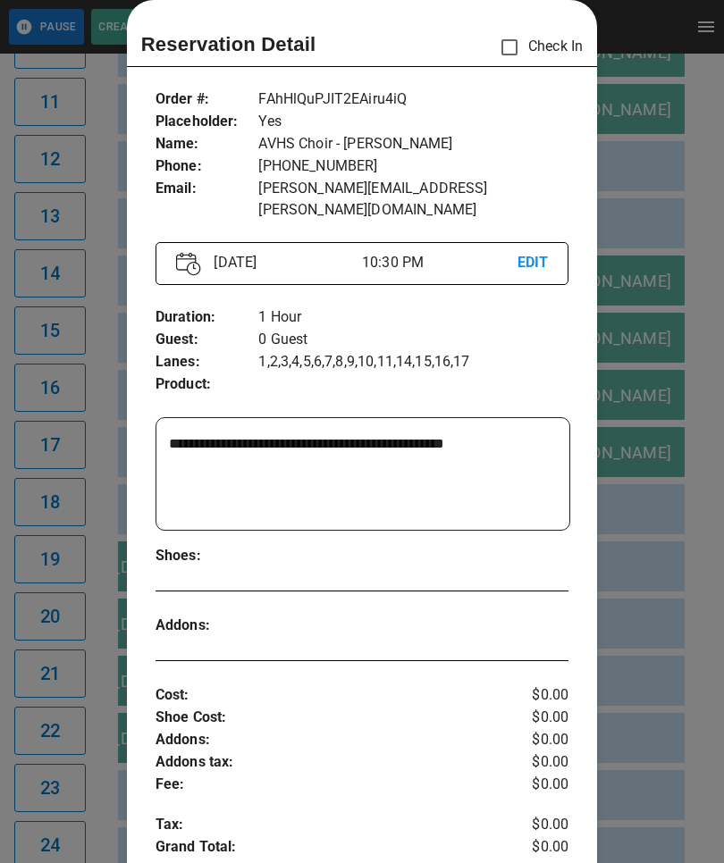
click at [659, 576] on div at bounding box center [362, 431] width 724 height 863
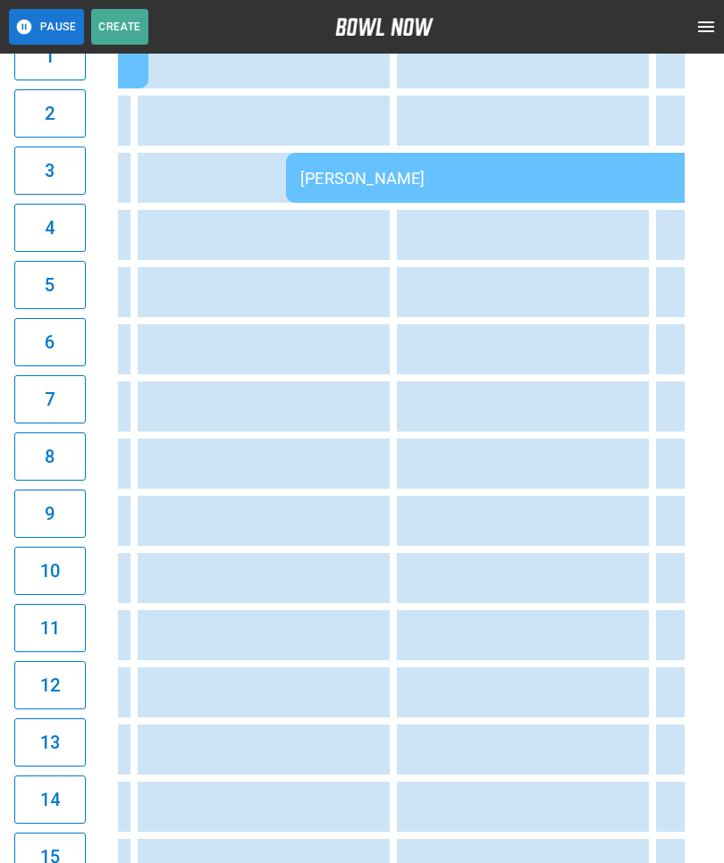
click at [414, 165] on td "[PERSON_NAME]" at bounding box center [608, 178] width 645 height 50
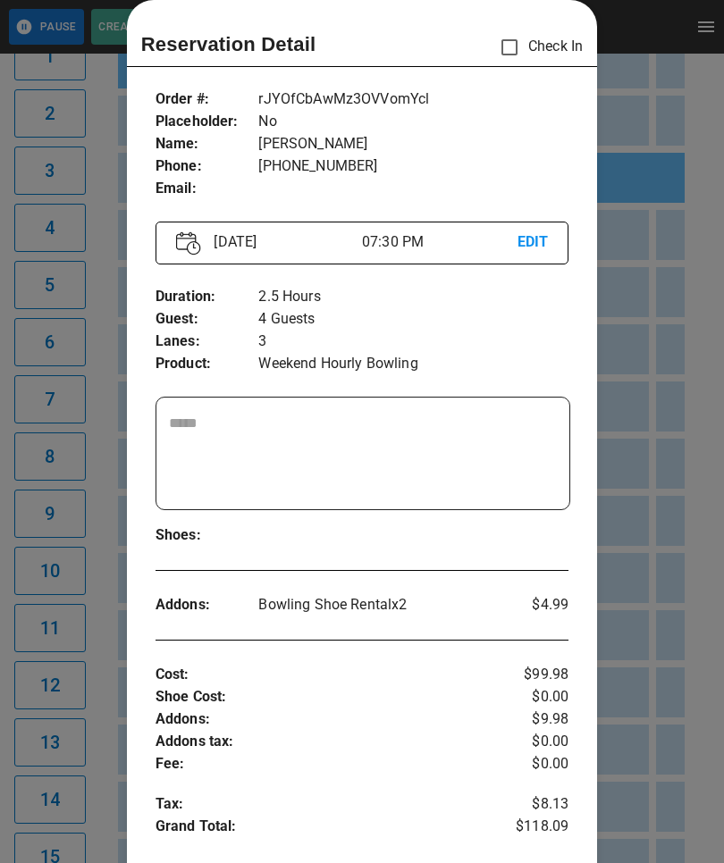
click at [69, 466] on div at bounding box center [362, 431] width 724 height 863
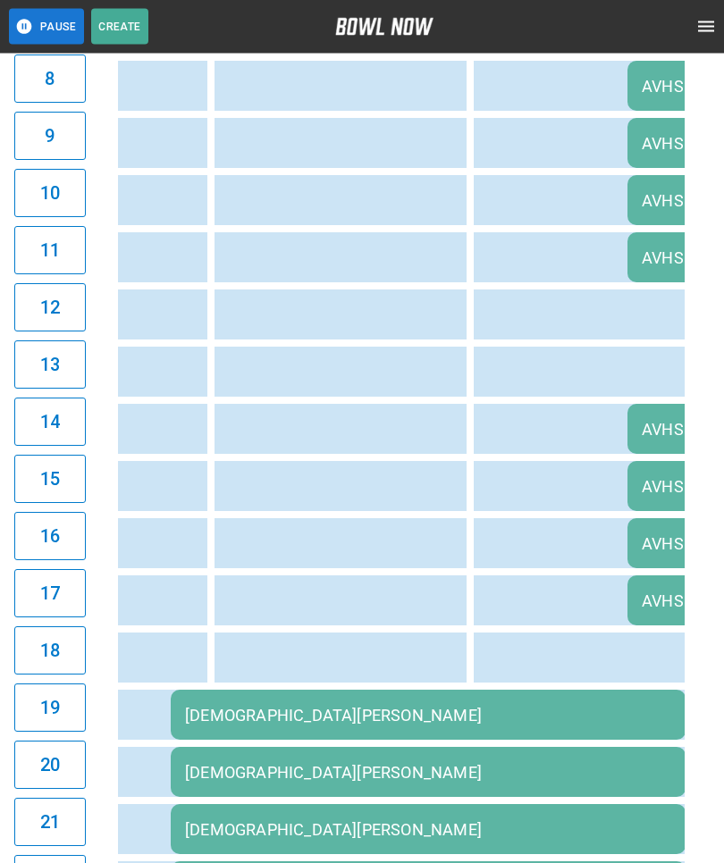
click at [323, 714] on div "[DEMOGRAPHIC_DATA][PERSON_NAME]" at bounding box center [428, 716] width 486 height 19
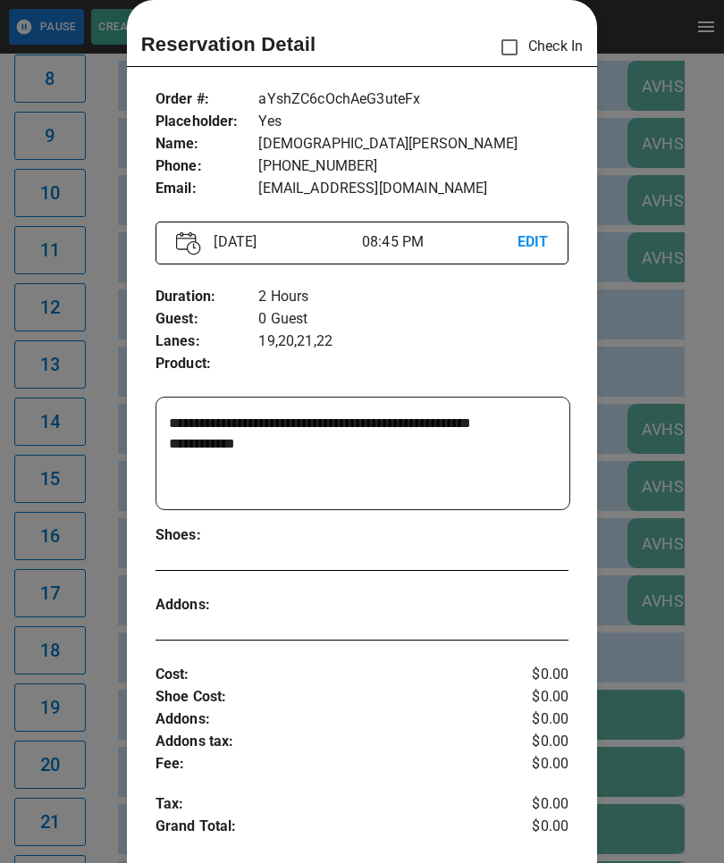
click at [73, 566] on div at bounding box center [362, 431] width 724 height 863
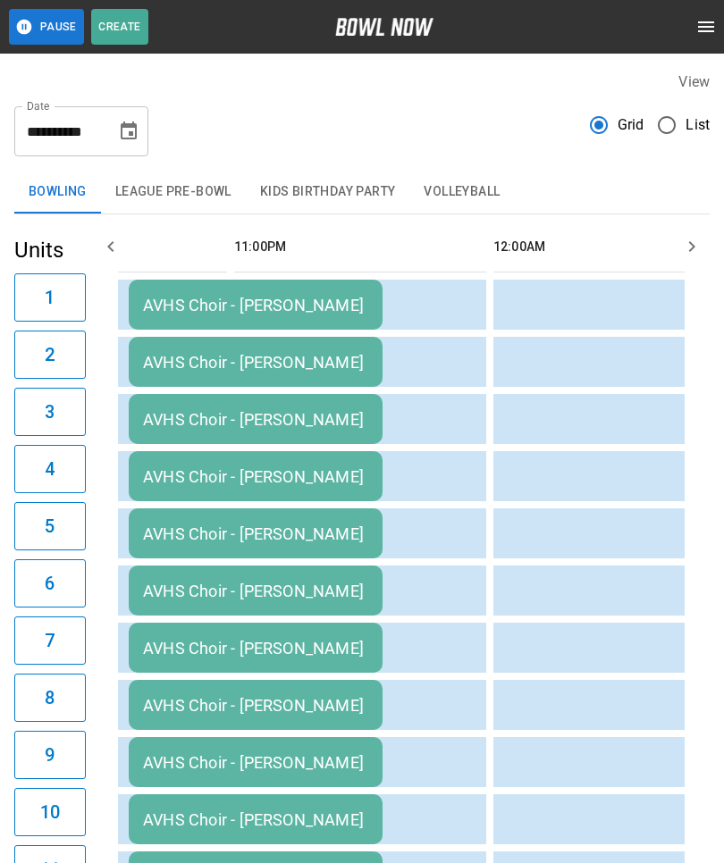
click at [357, 322] on td "AVHS Choir - [PERSON_NAME]" at bounding box center [256, 305] width 254 height 50
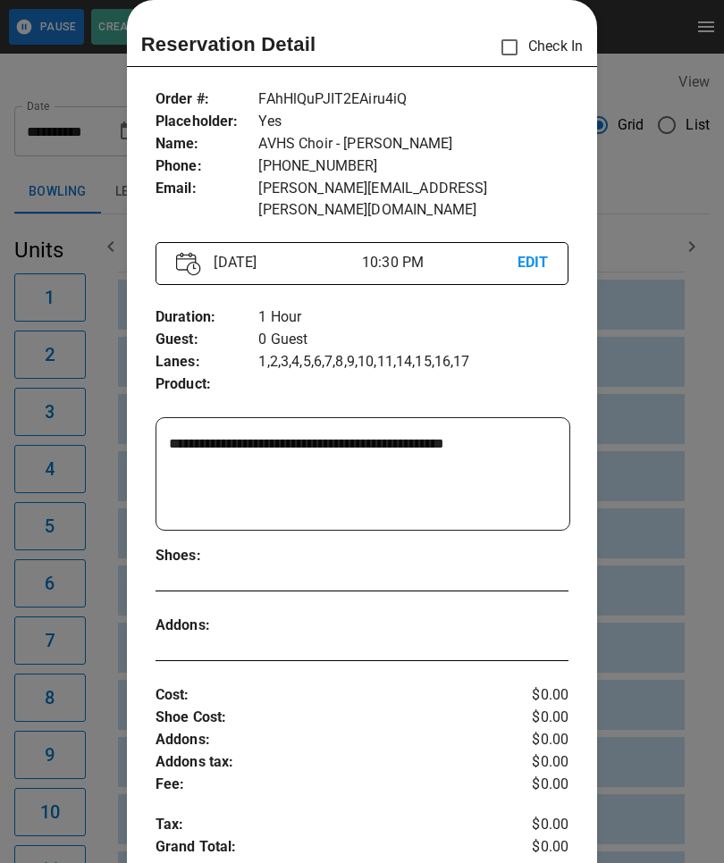
scroll to position [0, 2073]
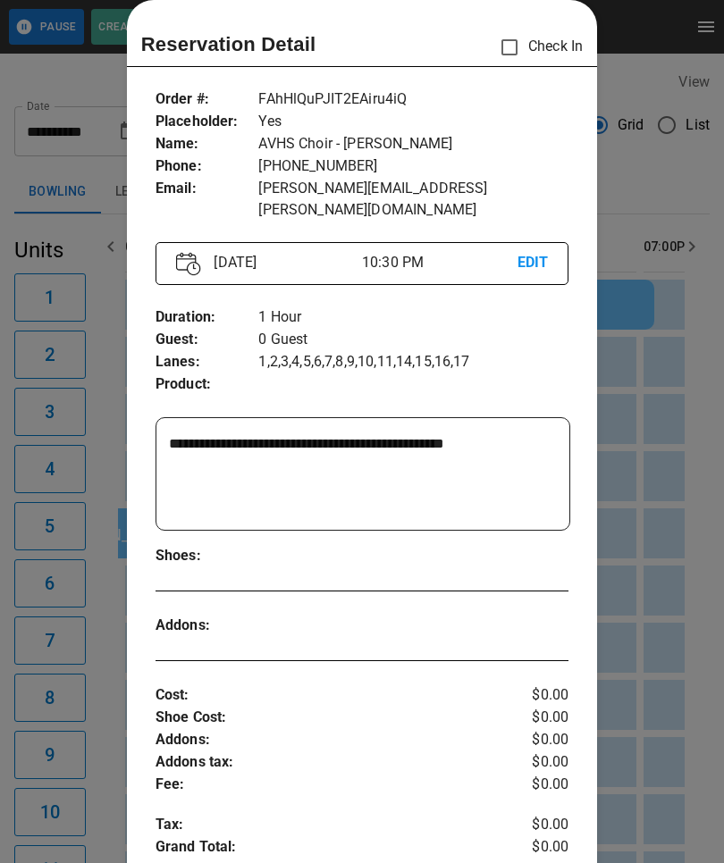
click at [57, 775] on div at bounding box center [362, 431] width 724 height 863
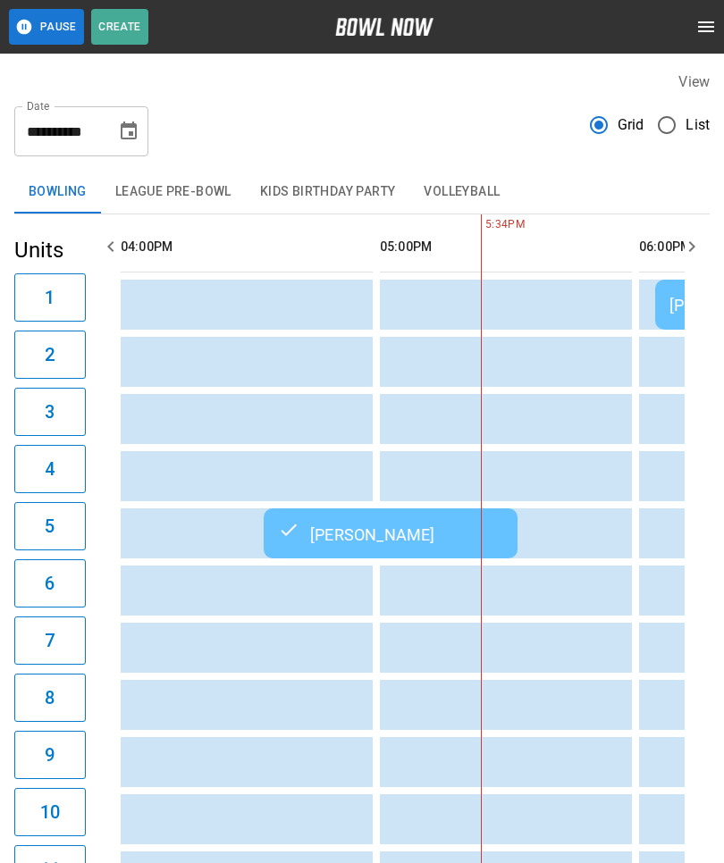
scroll to position [0, 1939]
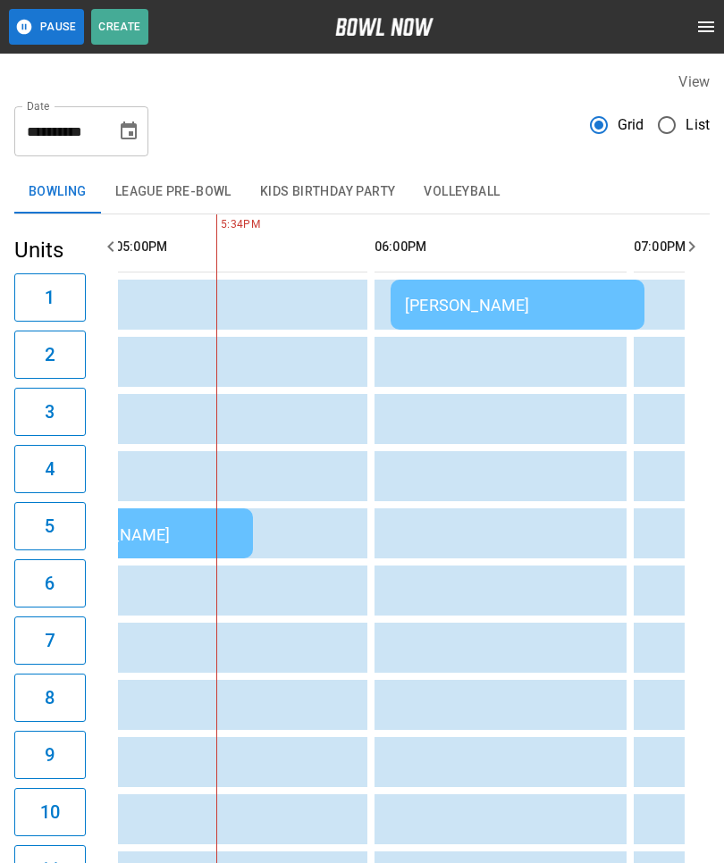
click at [508, 298] on div "[PERSON_NAME]" at bounding box center [517, 305] width 225 height 19
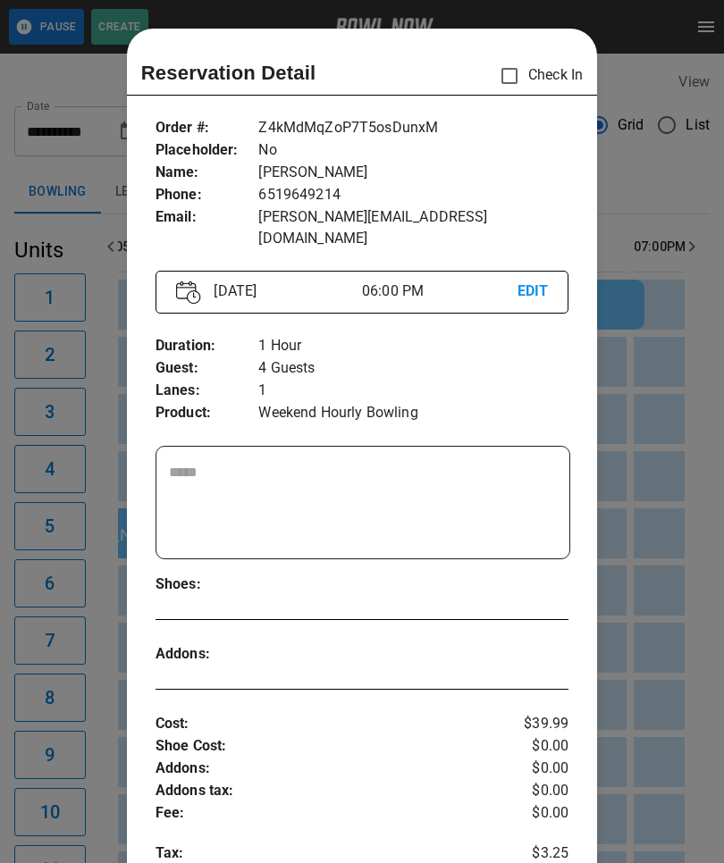
scroll to position [29, 0]
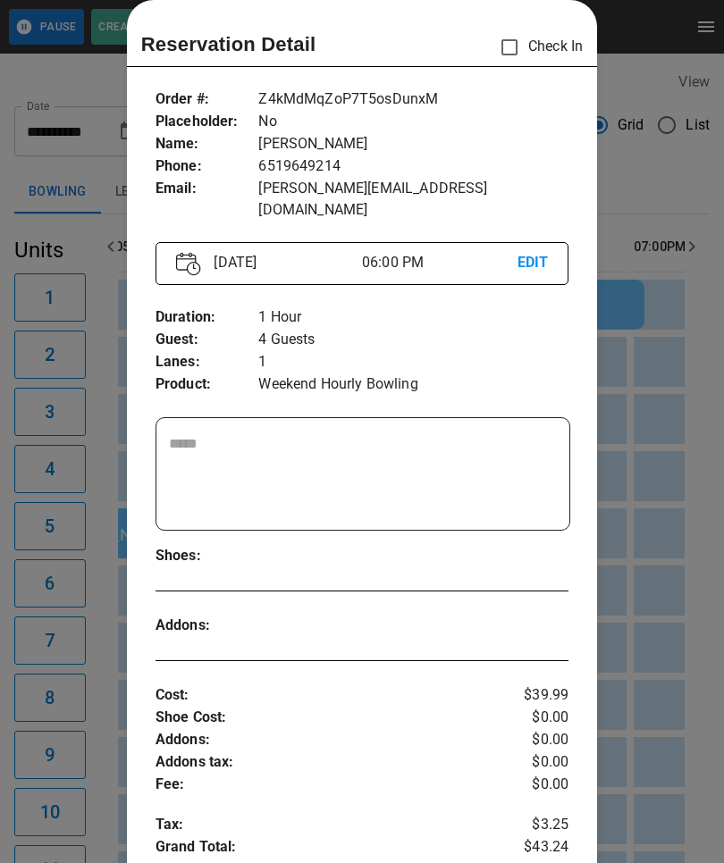
click at [668, 693] on div at bounding box center [362, 431] width 724 height 863
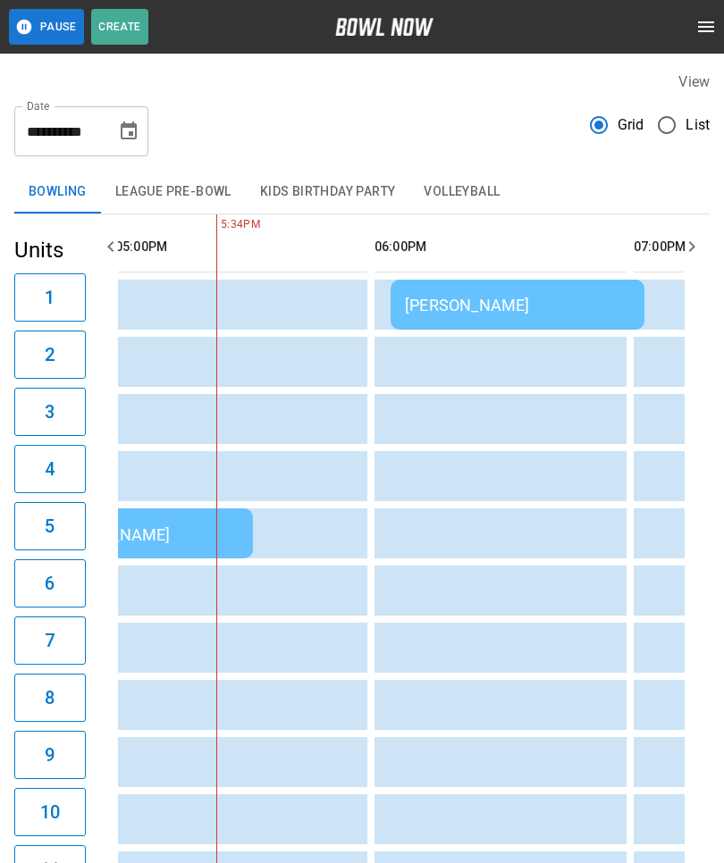
scroll to position [0, 2177]
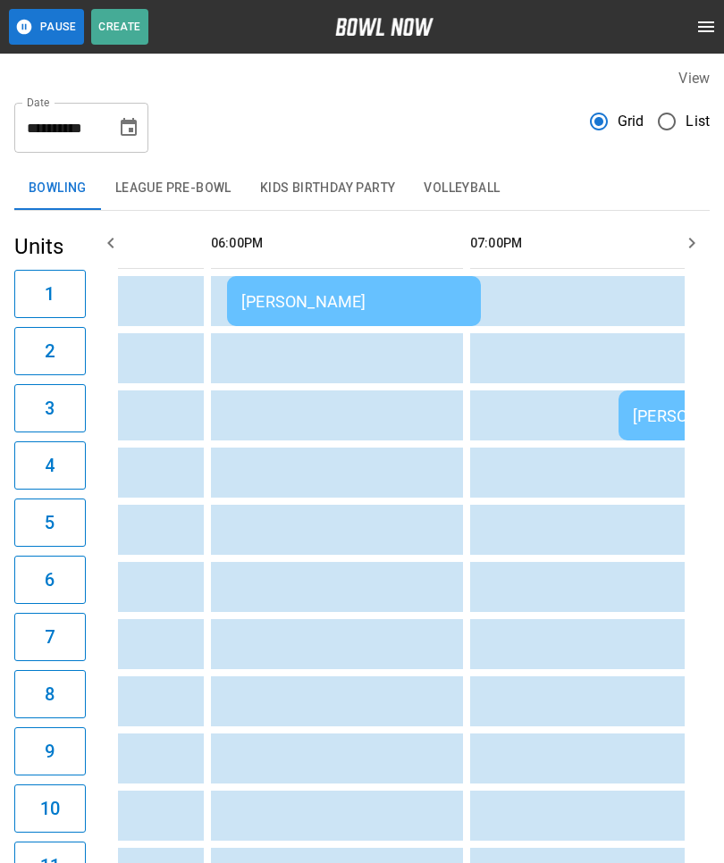
click at [466, 314] on td "[PERSON_NAME]" at bounding box center [354, 301] width 254 height 50
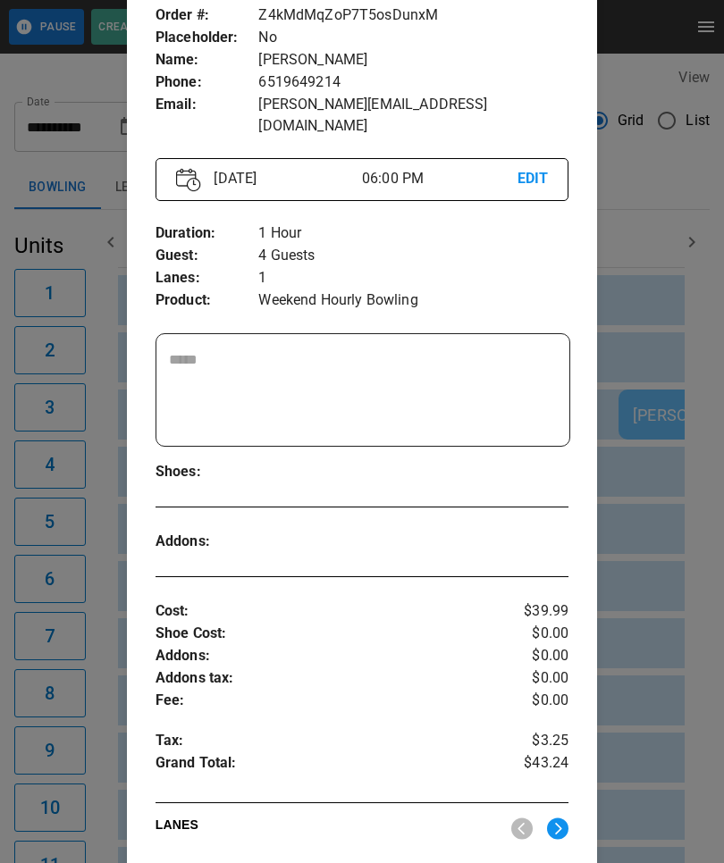
click at [684, 538] on div at bounding box center [362, 431] width 724 height 863
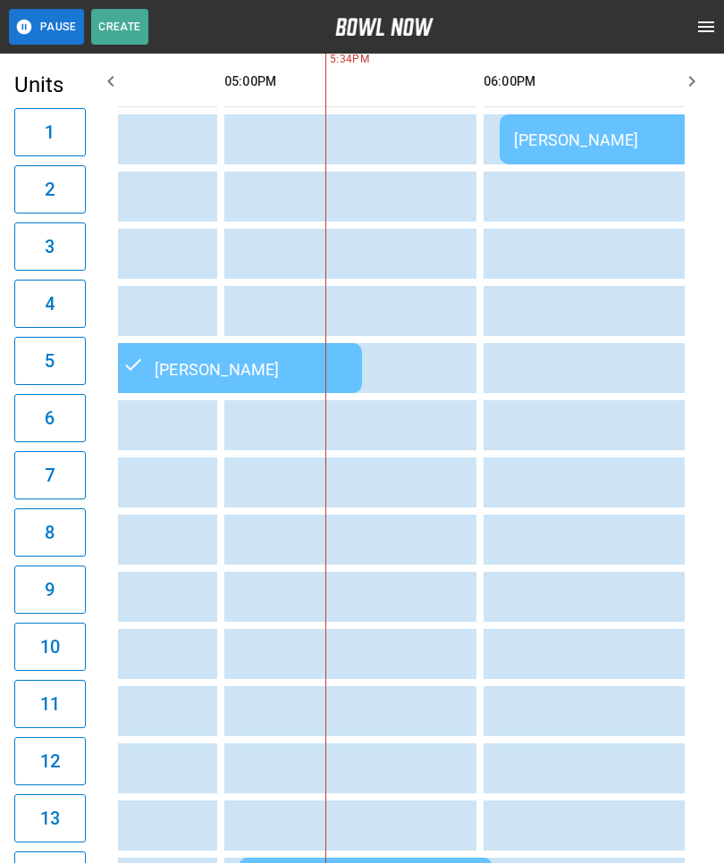
scroll to position [0, 1941]
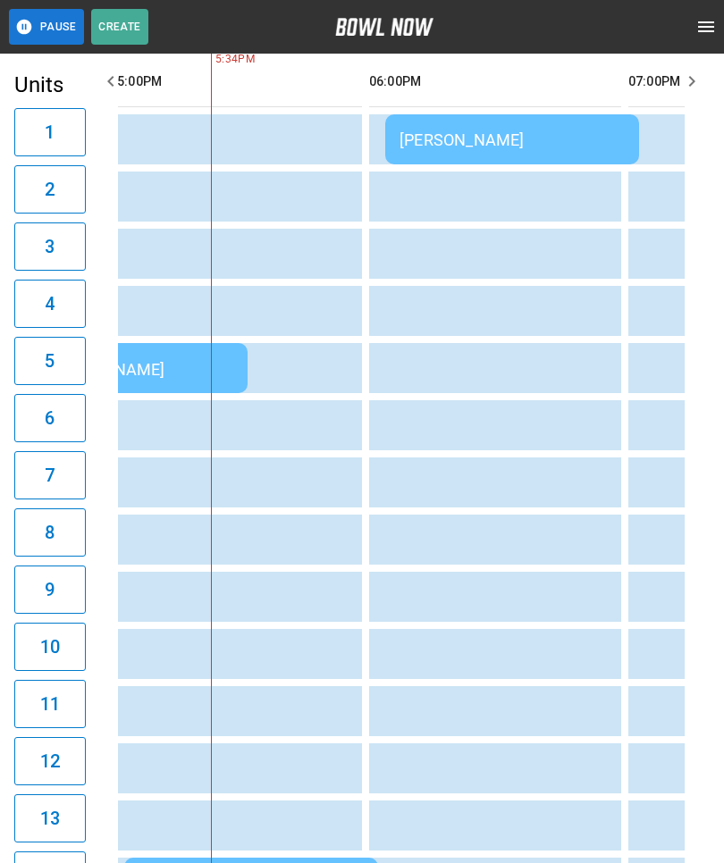
click at [554, 524] on td "sticky table" at bounding box center [545, 540] width 58 height 50
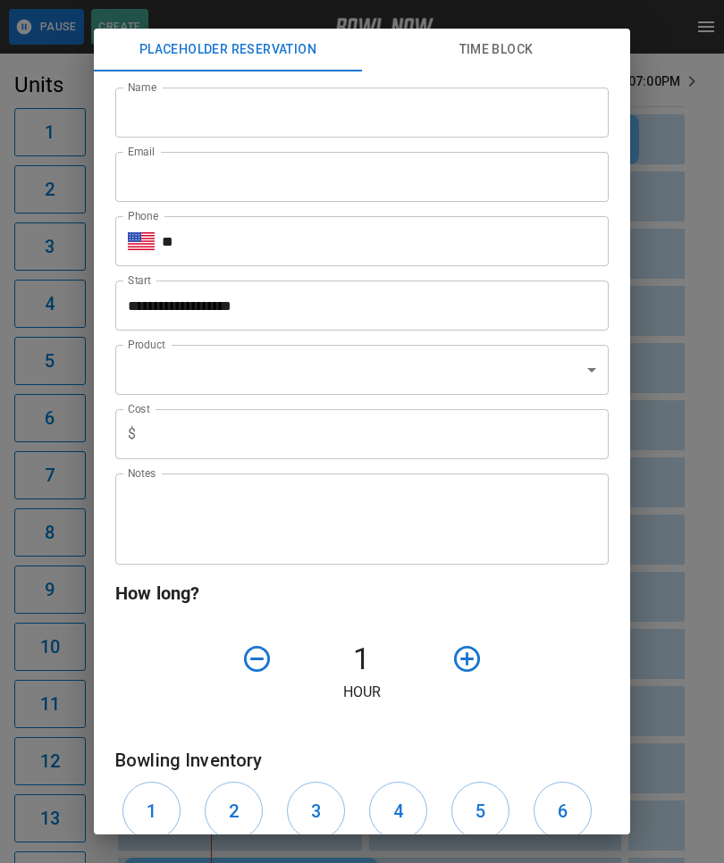
click at [683, 357] on div "**********" at bounding box center [362, 431] width 724 height 863
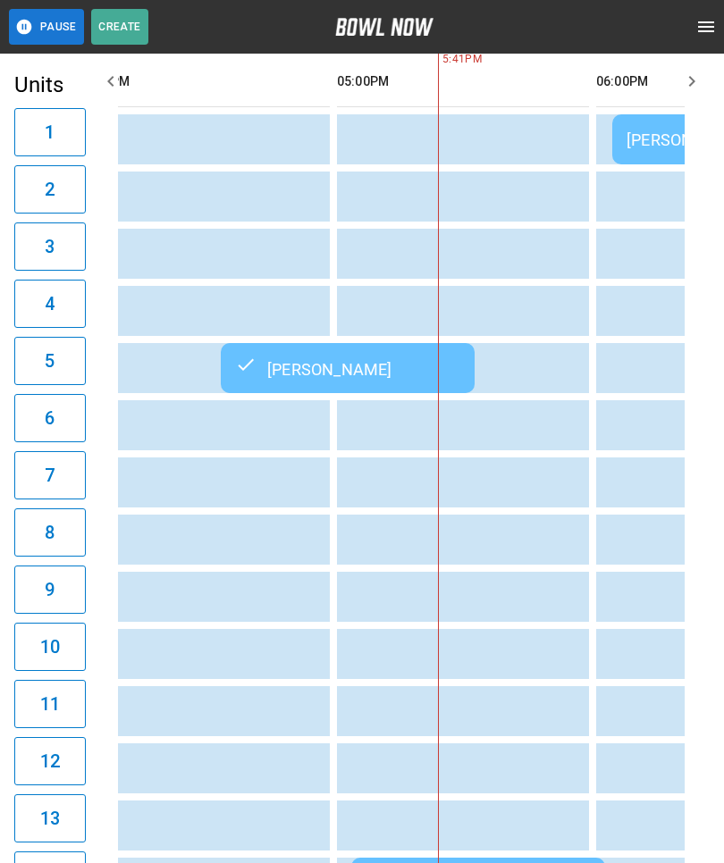
scroll to position [0, 1863]
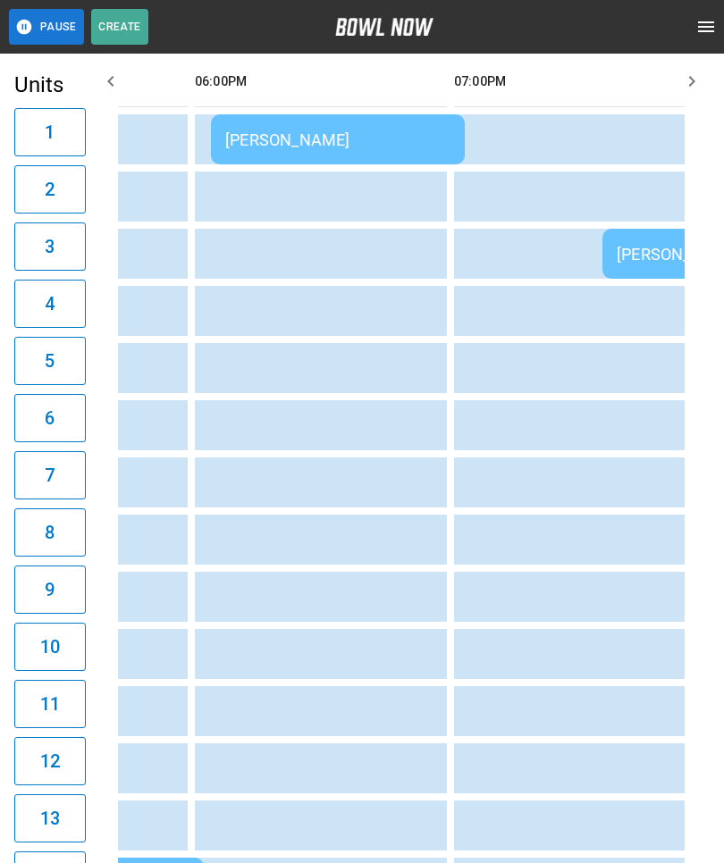
click at [329, 132] on div "[PERSON_NAME]" at bounding box center [337, 139] width 225 height 19
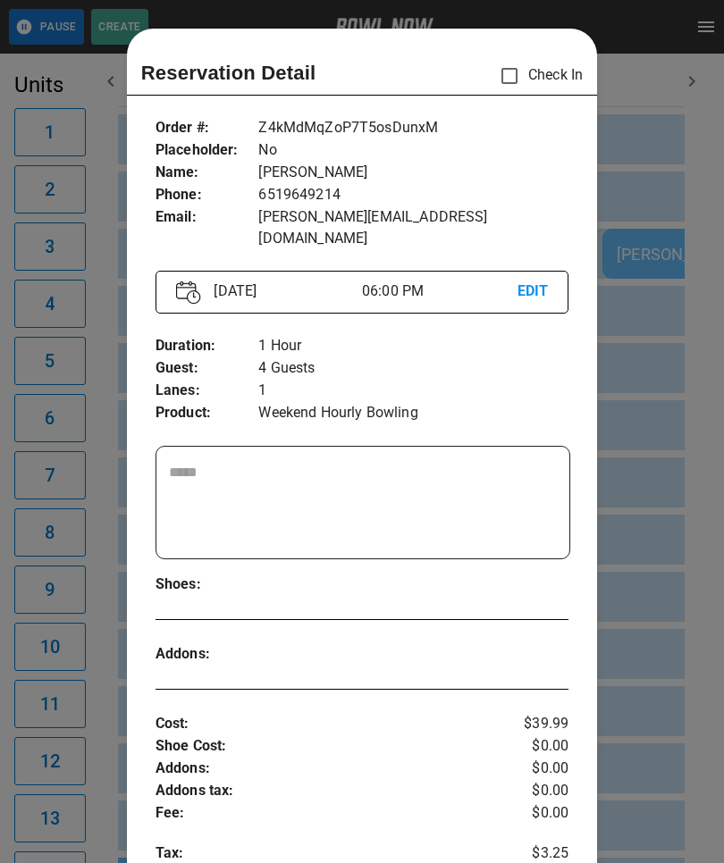
scroll to position [29, 0]
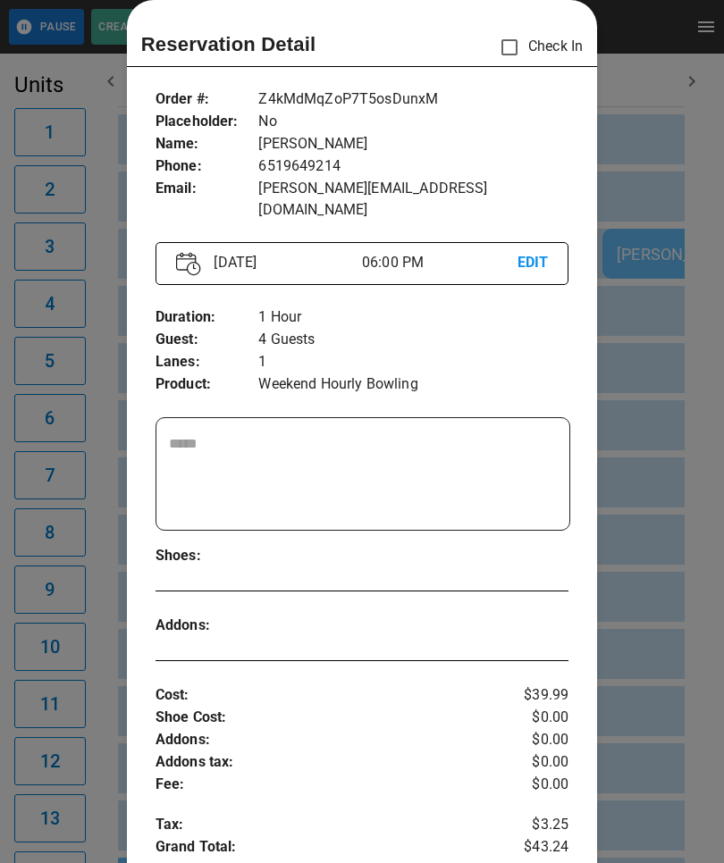
click at [666, 513] on div at bounding box center [362, 431] width 724 height 863
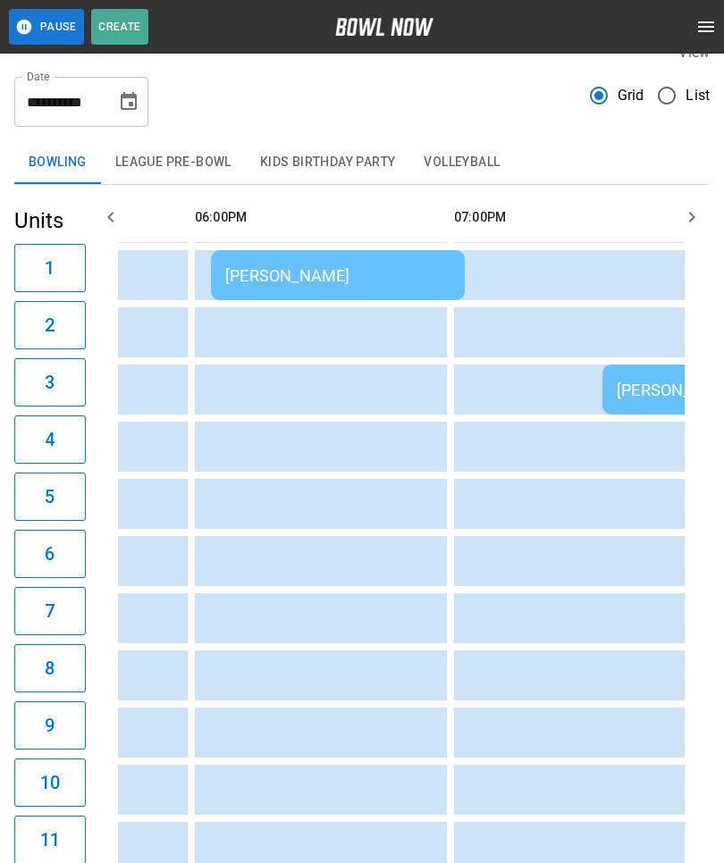
scroll to position [13, 0]
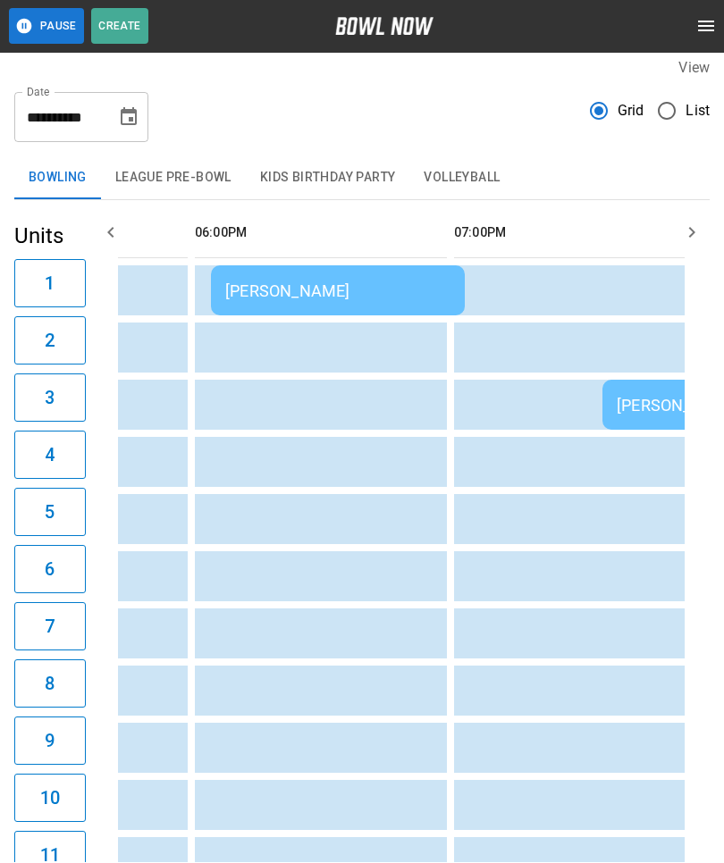
click at [386, 284] on div "[PERSON_NAME]" at bounding box center [337, 291] width 225 height 19
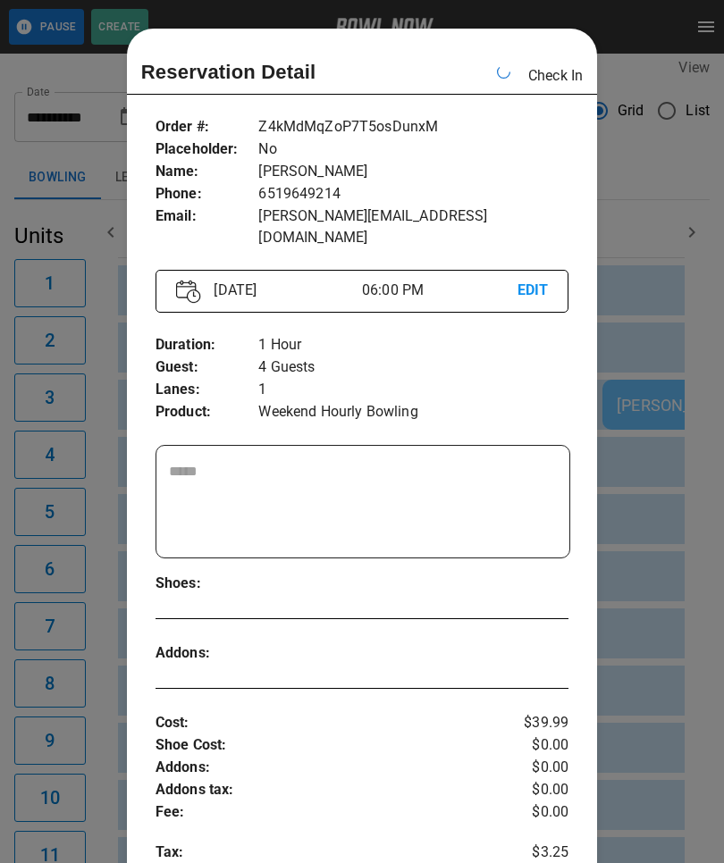
scroll to position [0, 2332]
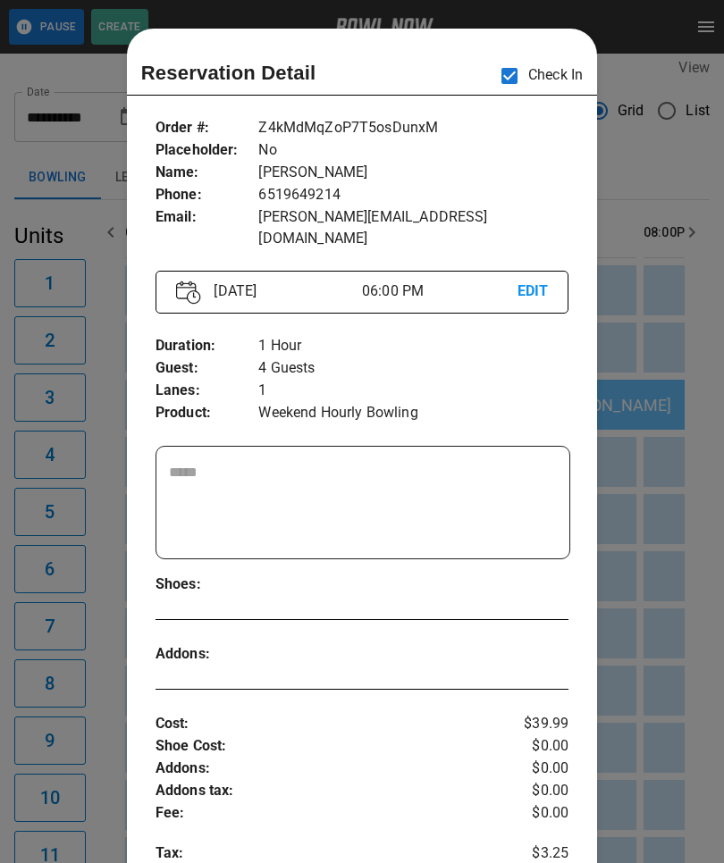
click at [664, 324] on div at bounding box center [362, 431] width 724 height 863
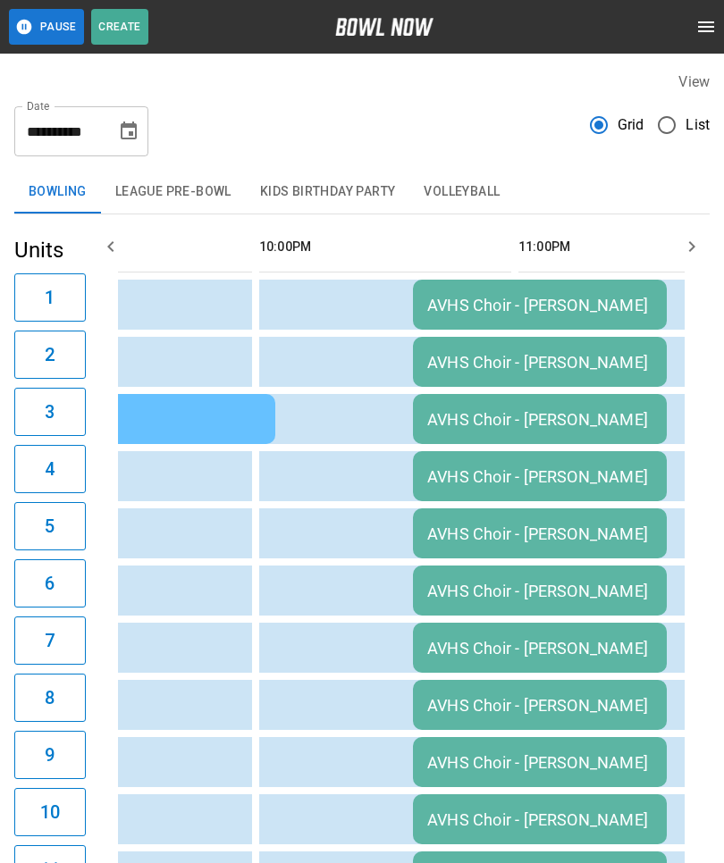
scroll to position [0, 3266]
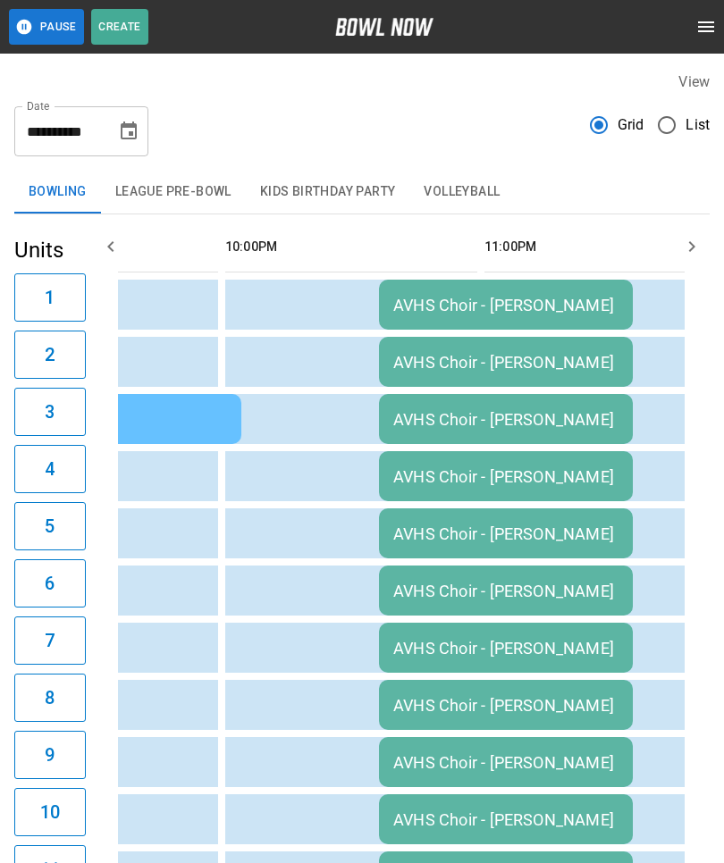
click at [496, 315] on div "AVHS Choir - [PERSON_NAME]" at bounding box center [505, 305] width 225 height 19
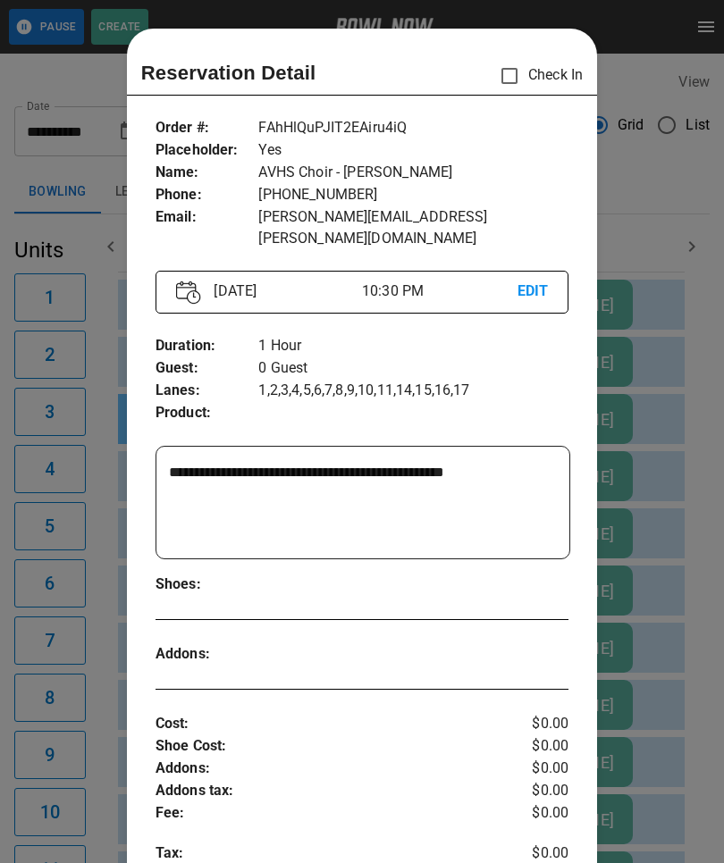
click at [667, 567] on div at bounding box center [362, 431] width 724 height 863
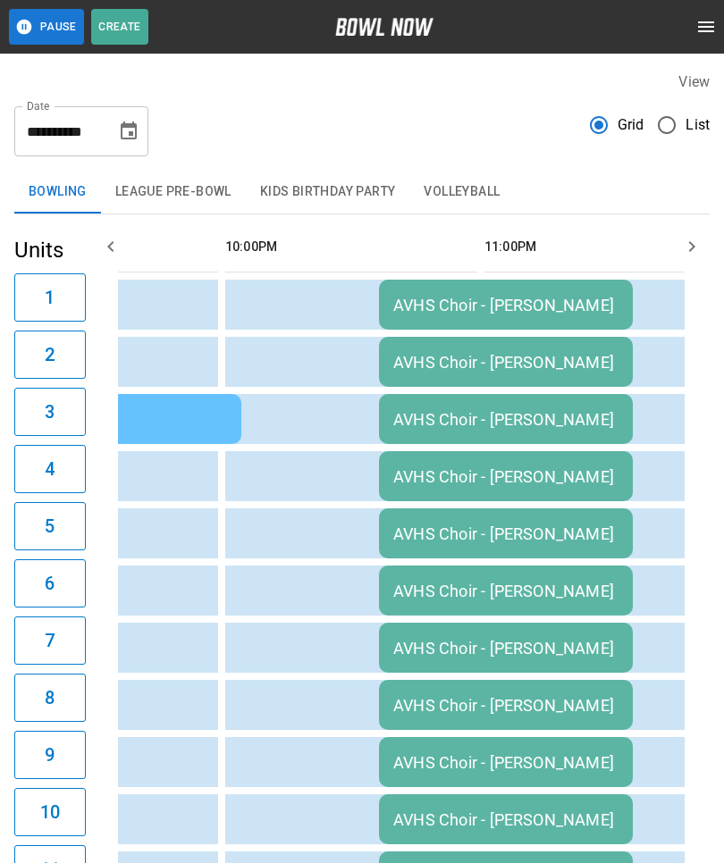
click at [510, 317] on td "AVHS Choir - [PERSON_NAME]" at bounding box center [506, 305] width 254 height 50
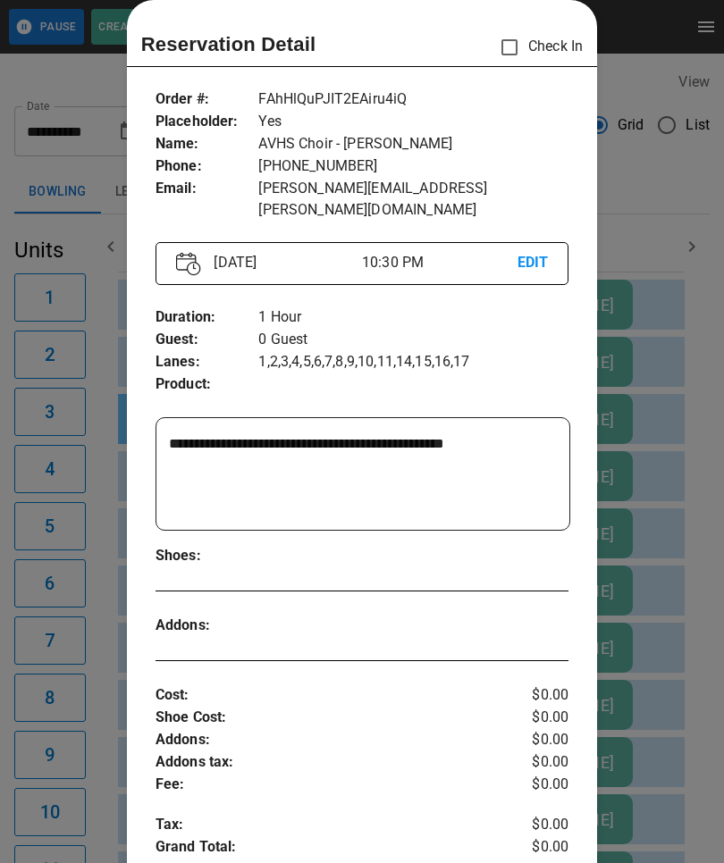
click at [662, 522] on div at bounding box center [362, 431] width 724 height 863
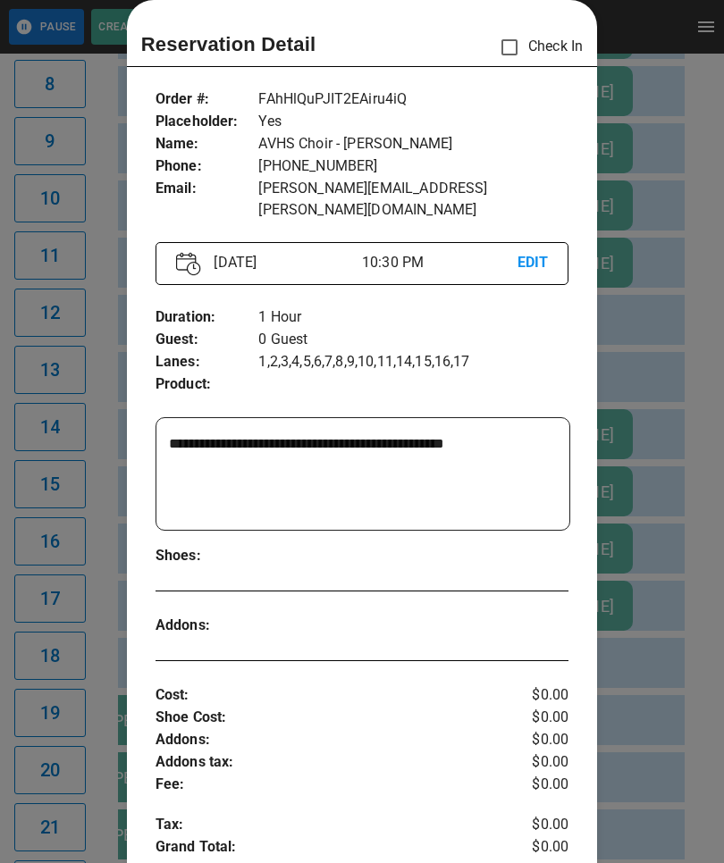
click at [653, 475] on div at bounding box center [362, 431] width 724 height 863
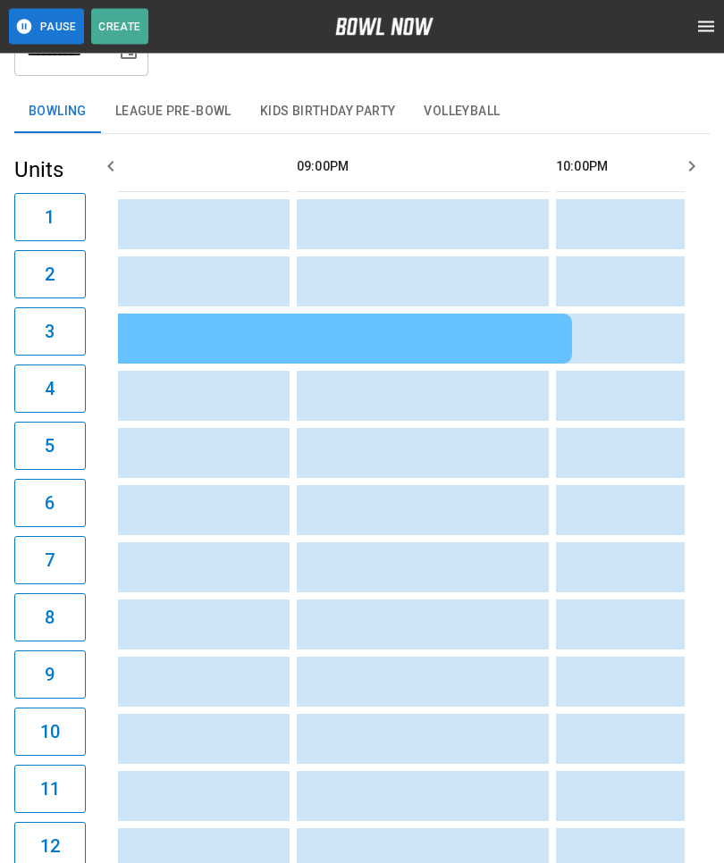
scroll to position [0, 2936]
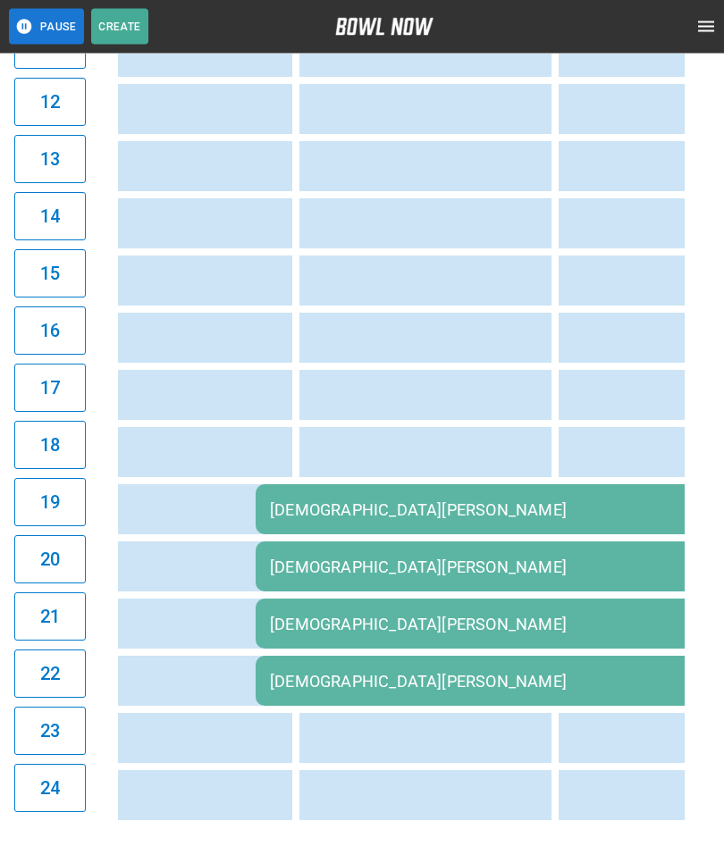
click at [488, 534] on td "[DEMOGRAPHIC_DATA][PERSON_NAME]" at bounding box center [513, 510] width 515 height 50
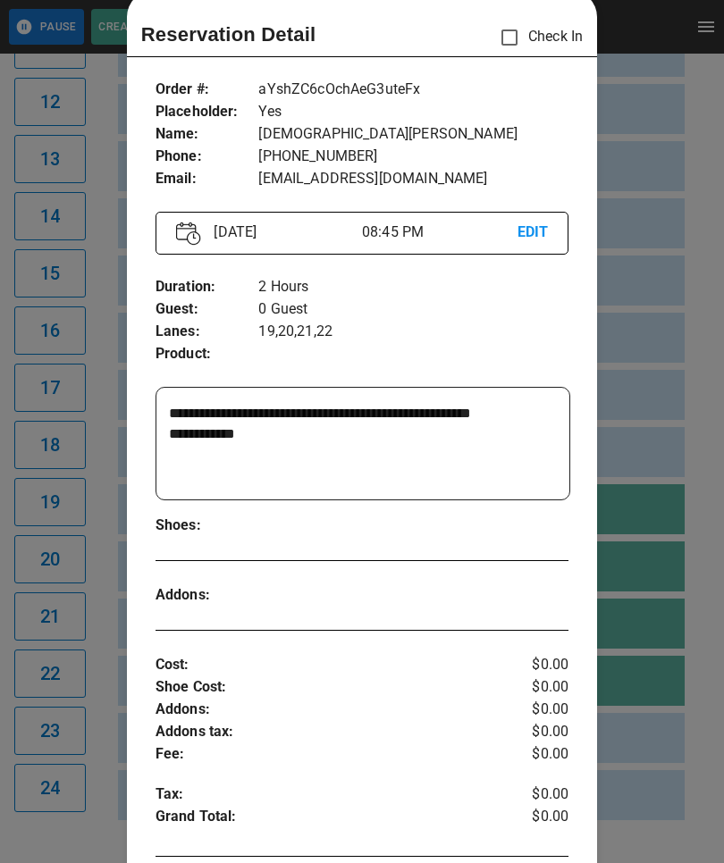
scroll to position [46, 0]
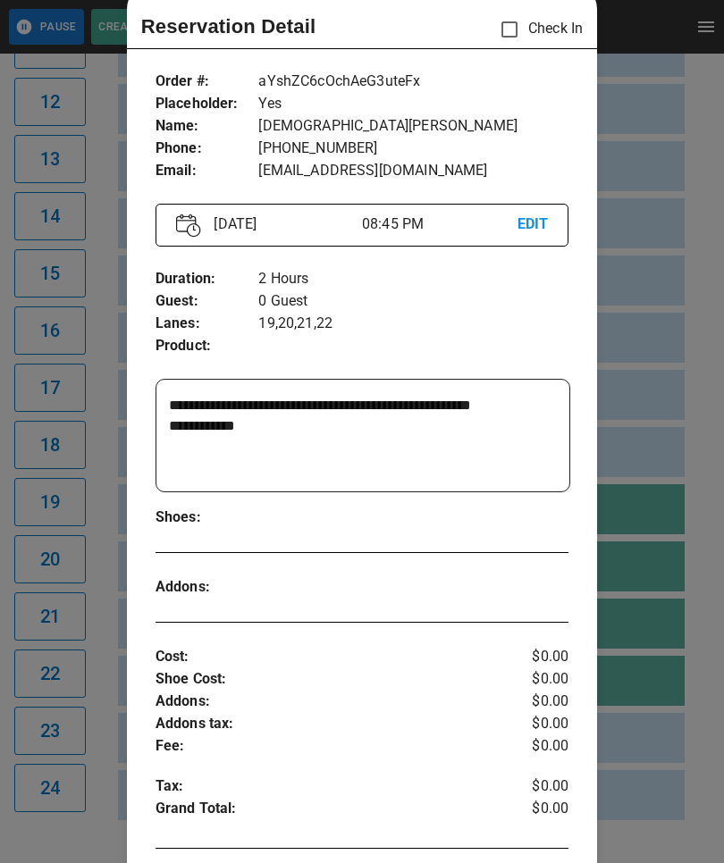
click at [641, 495] on div at bounding box center [362, 431] width 724 height 863
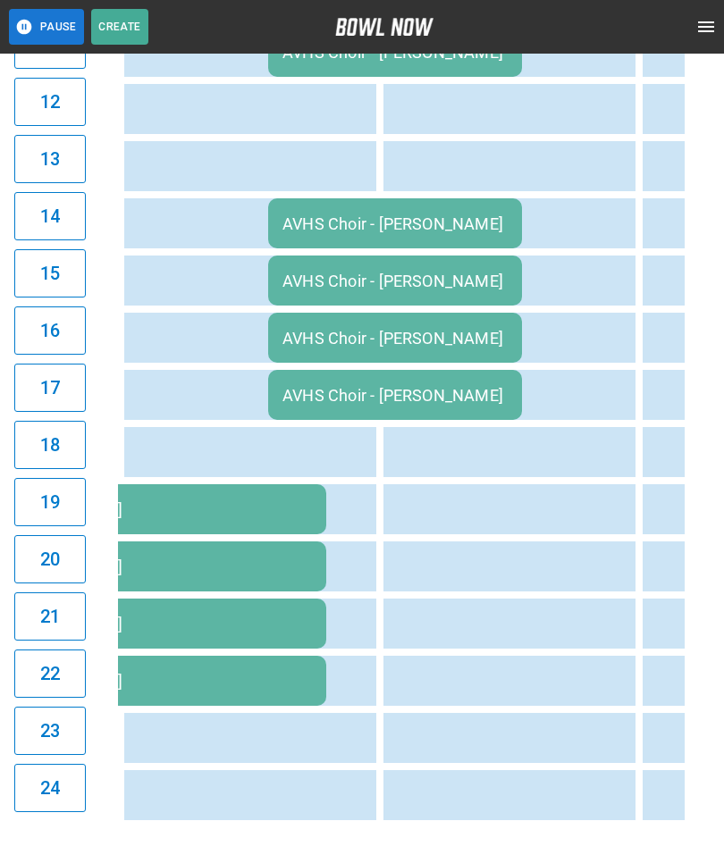
scroll to position [0, 3432]
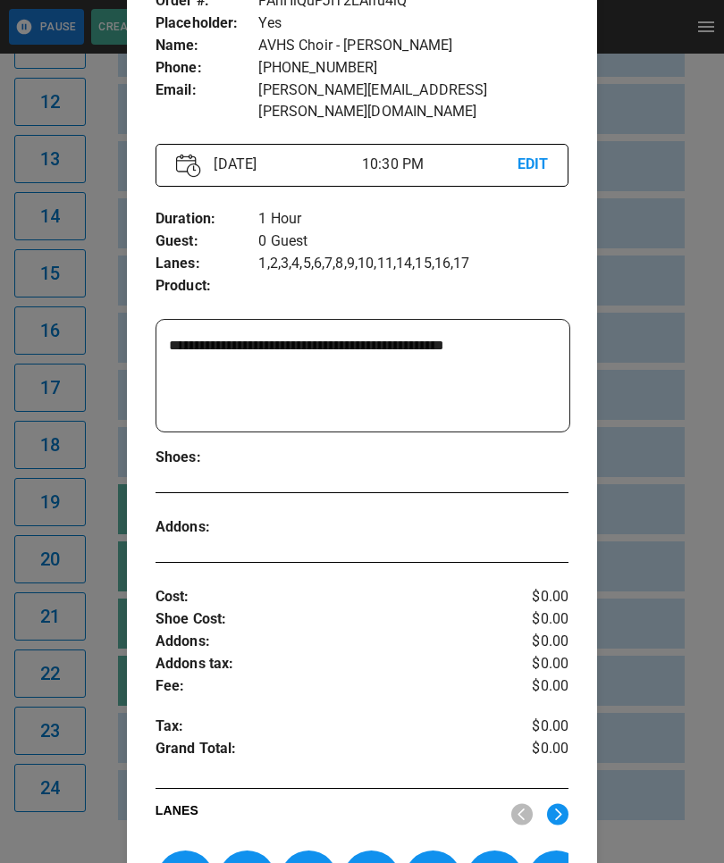
scroll to position [126, 0]
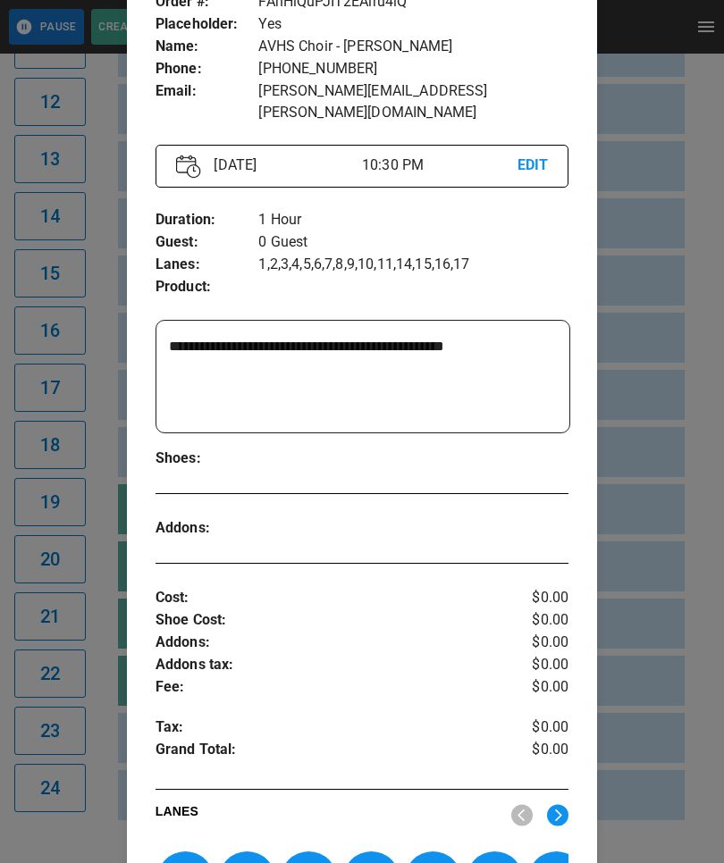
click at [233, 587] on p "Cost :" at bounding box center [327, 598] width 344 height 22
click at [91, 550] on div at bounding box center [362, 431] width 724 height 863
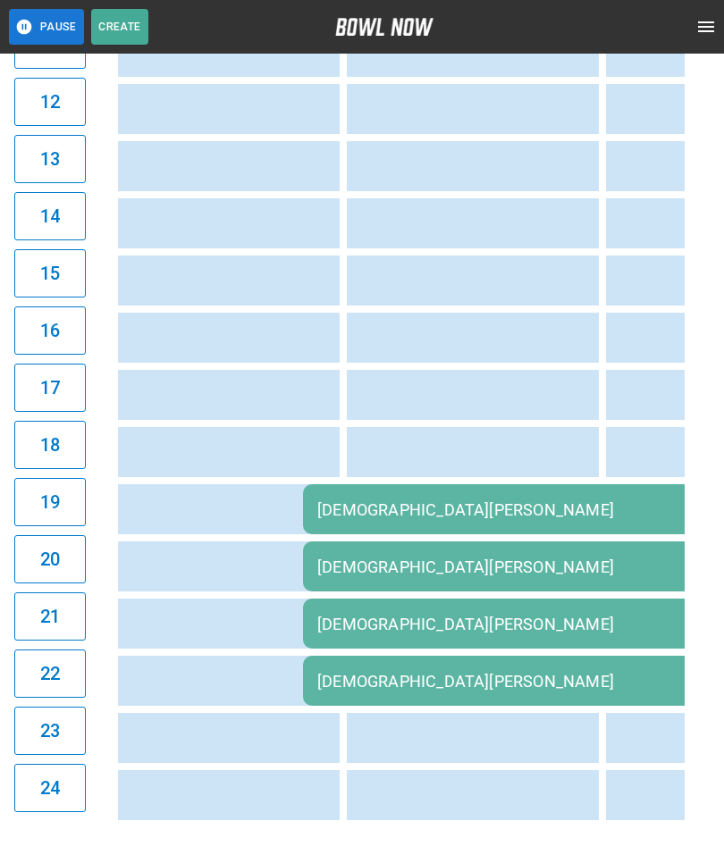
scroll to position [0, 2888]
click at [453, 497] on td "[DEMOGRAPHIC_DATA][PERSON_NAME]" at bounding box center [560, 509] width 515 height 50
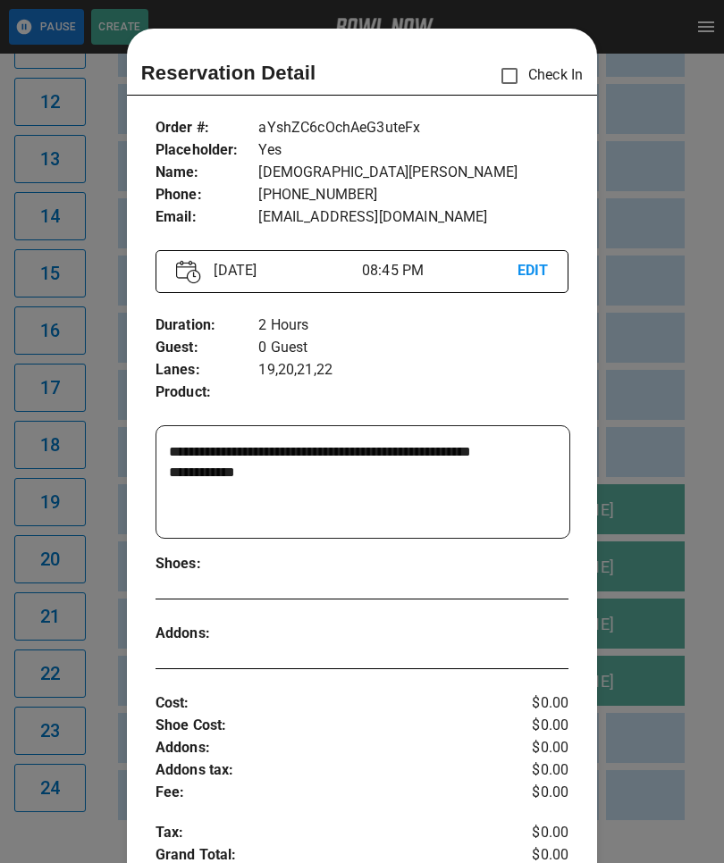
scroll to position [29, 0]
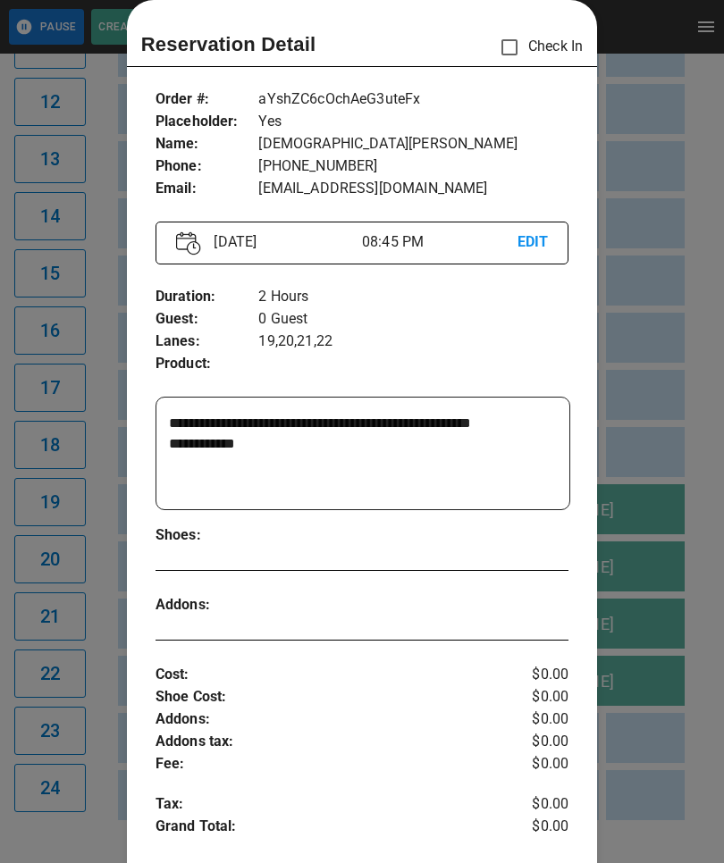
click at [647, 609] on div at bounding box center [362, 431] width 724 height 863
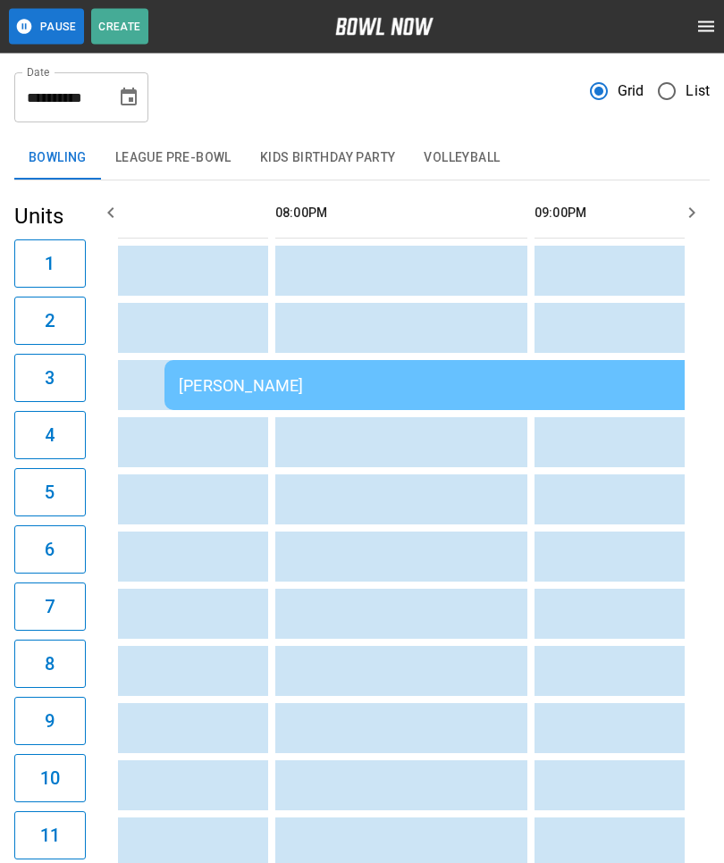
scroll to position [0, 2680]
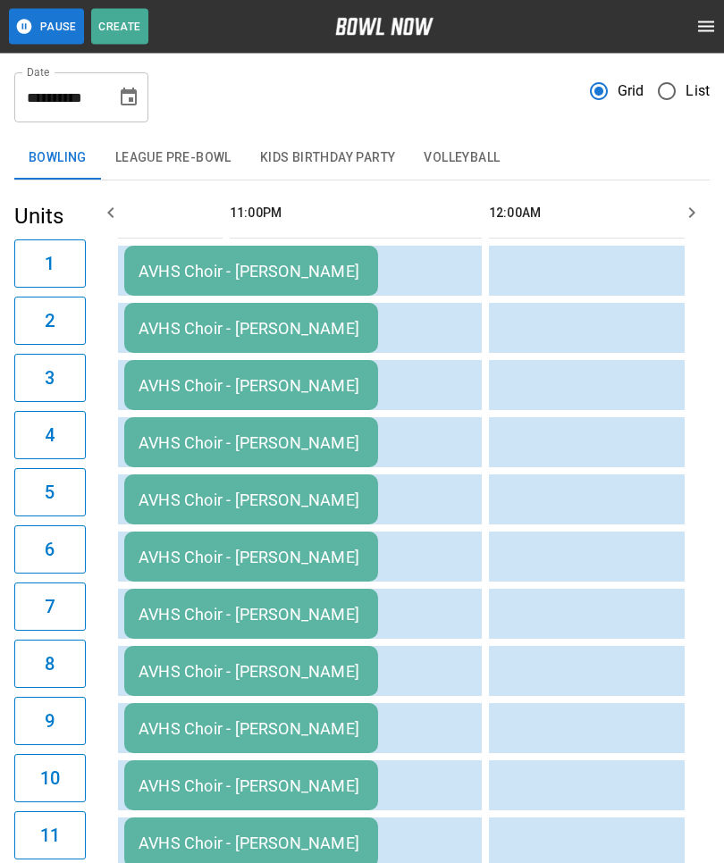
click at [198, 282] on div "AVHS Choir - [PERSON_NAME]" at bounding box center [251, 272] width 225 height 19
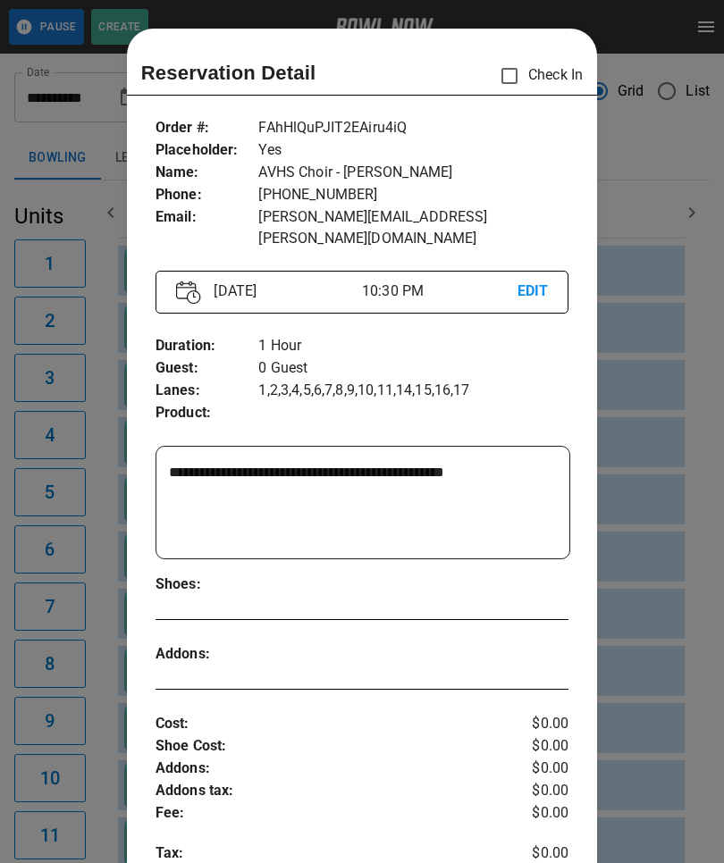
scroll to position [29, 0]
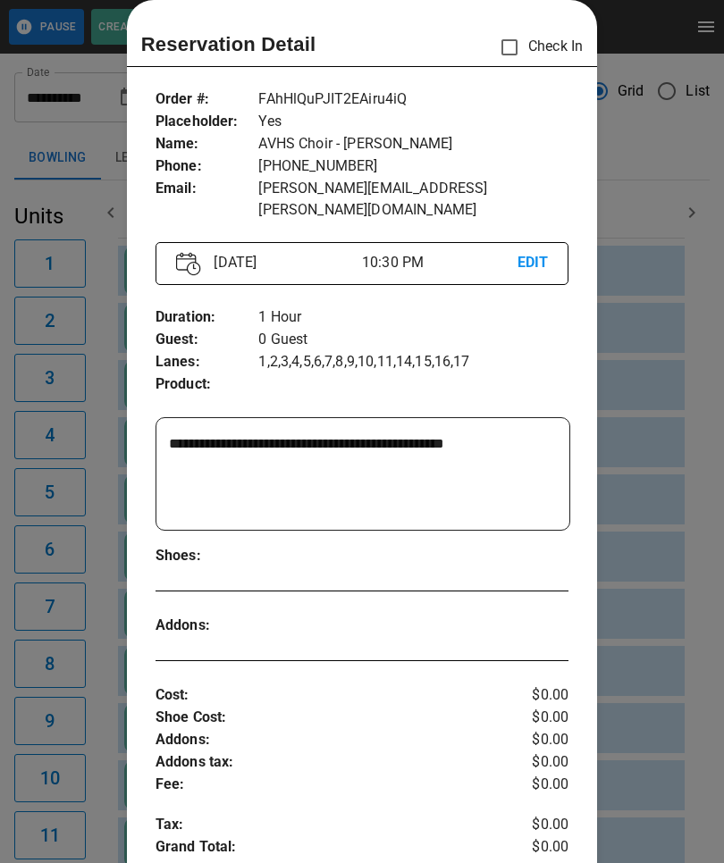
click at [53, 667] on div at bounding box center [362, 431] width 724 height 863
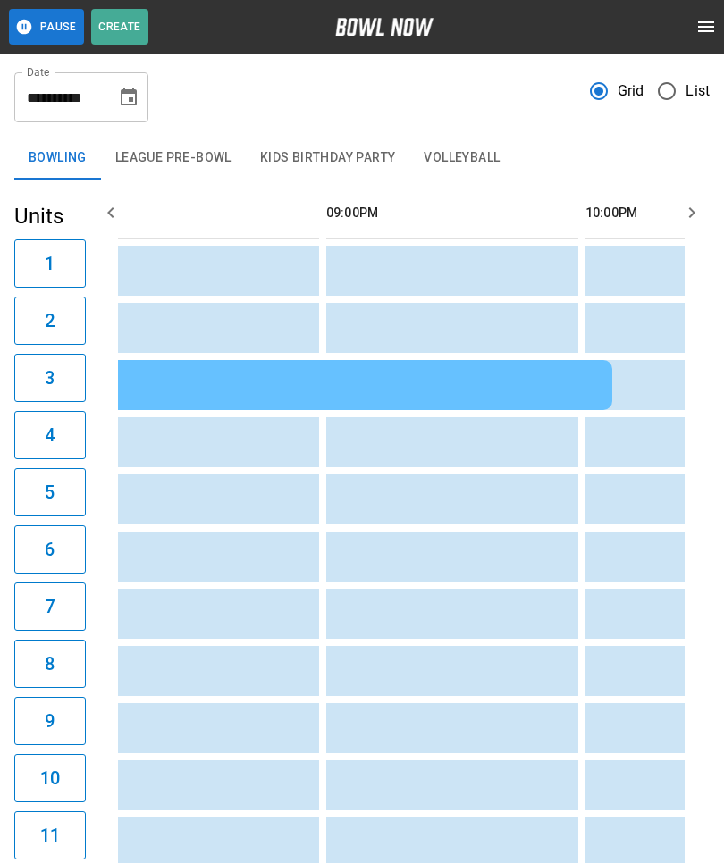
scroll to position [0, 2780]
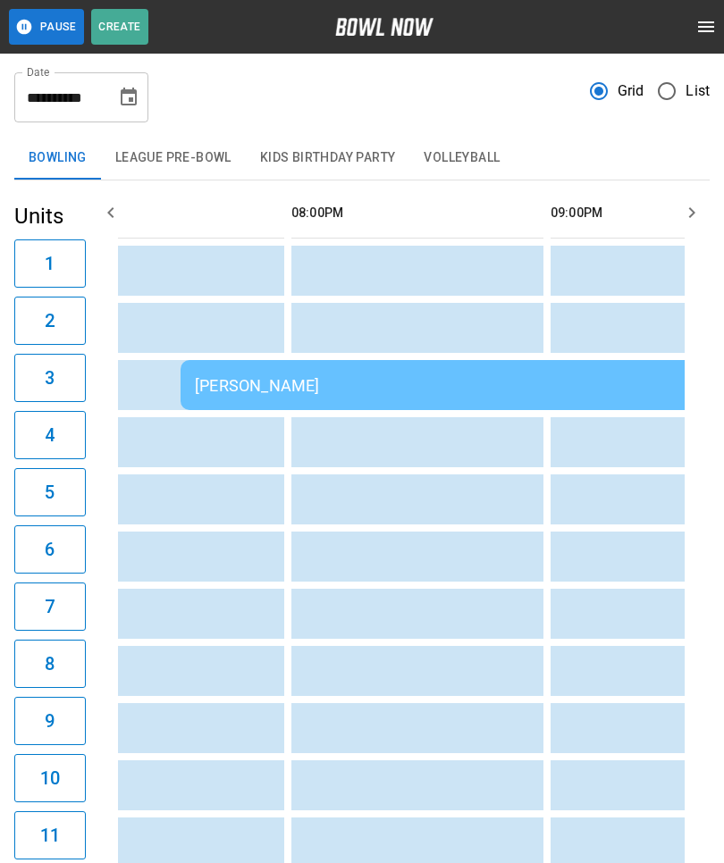
click at [371, 379] on div "[PERSON_NAME]" at bounding box center [503, 385] width 617 height 19
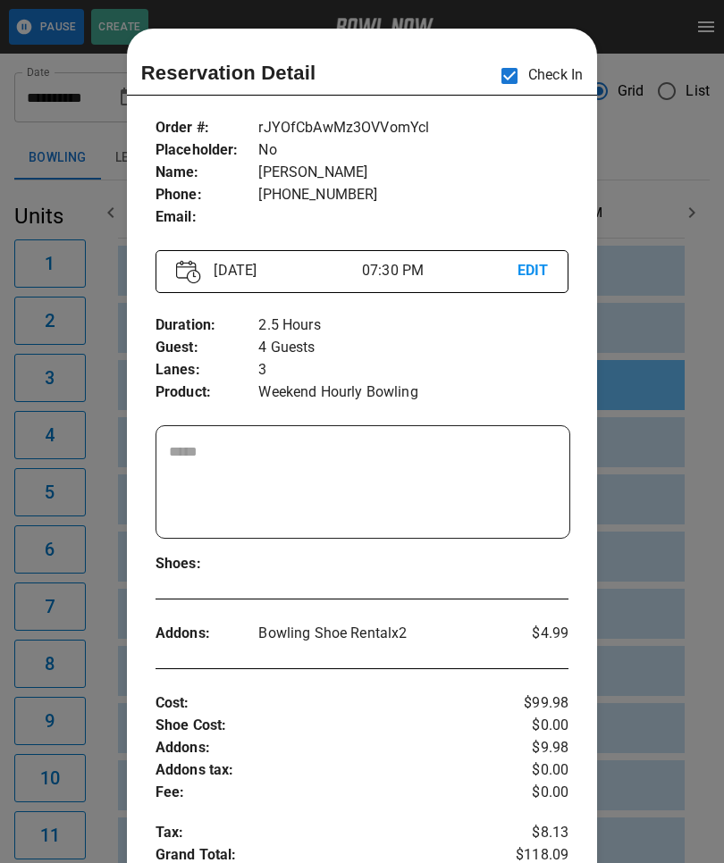
scroll to position [0, 2592]
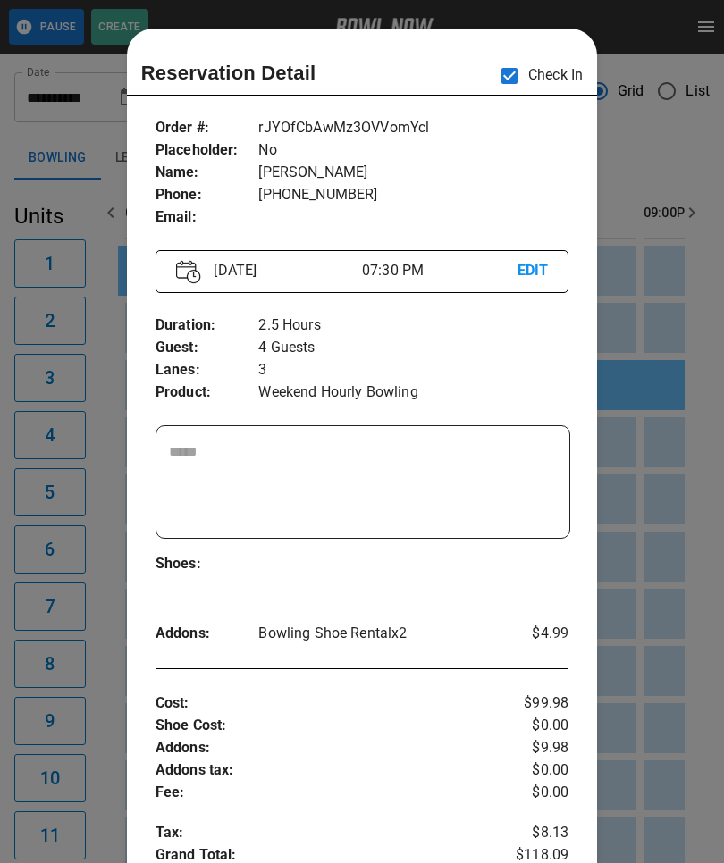
click at [714, 516] on div at bounding box center [362, 431] width 724 height 863
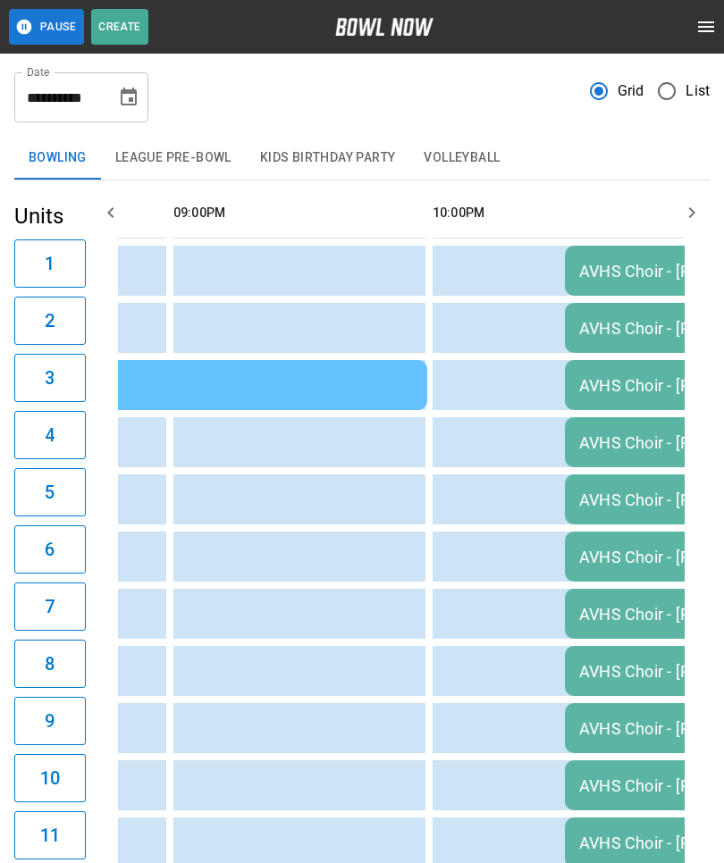
scroll to position [0, 3197]
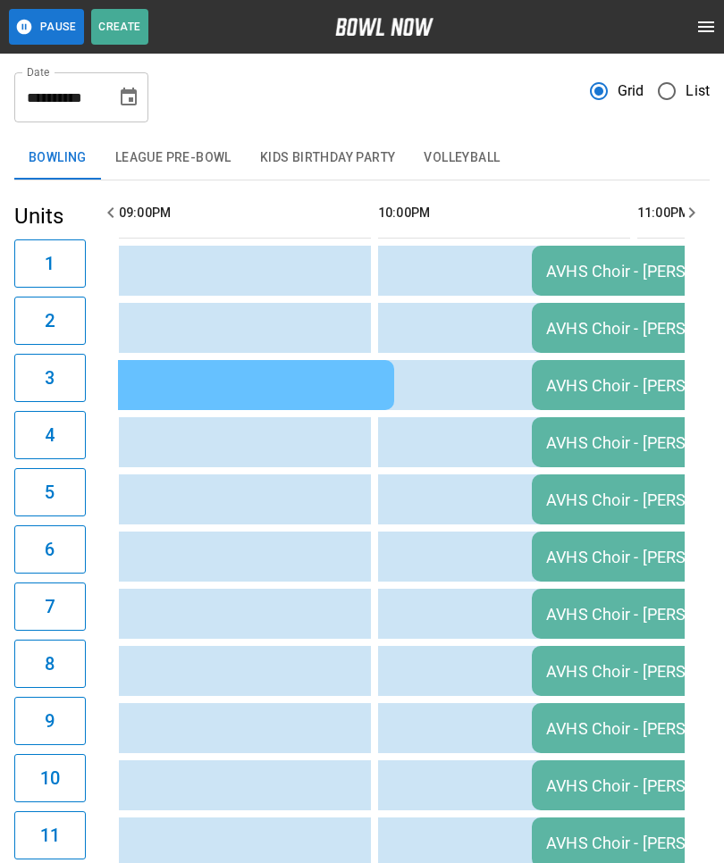
click at [443, 767] on td "sticky table" at bounding box center [430, 786] width 58 height 50
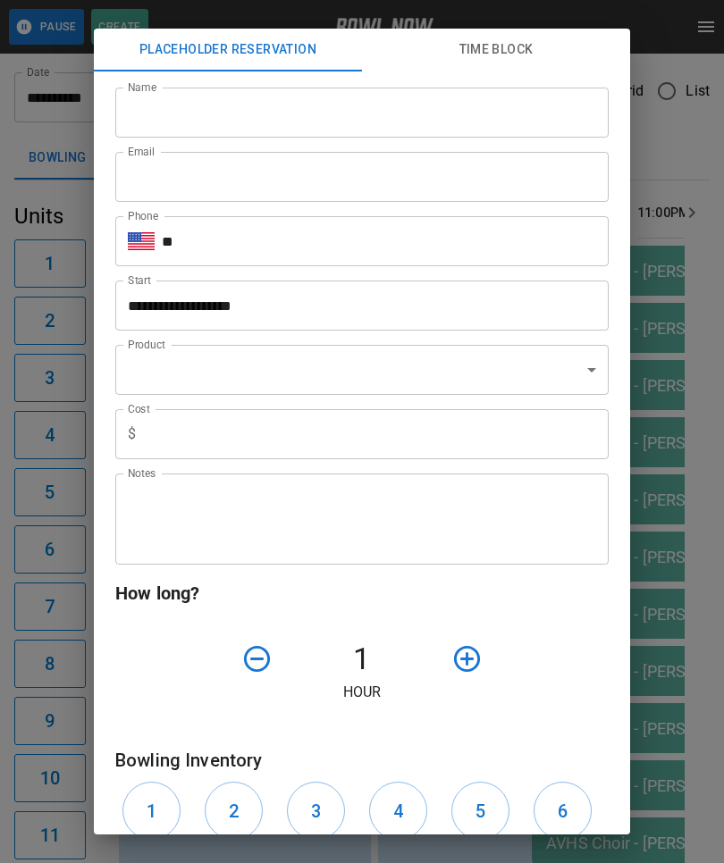
click at [668, 516] on div "**********" at bounding box center [362, 431] width 724 height 863
